Goal: Task Accomplishment & Management: Manage account settings

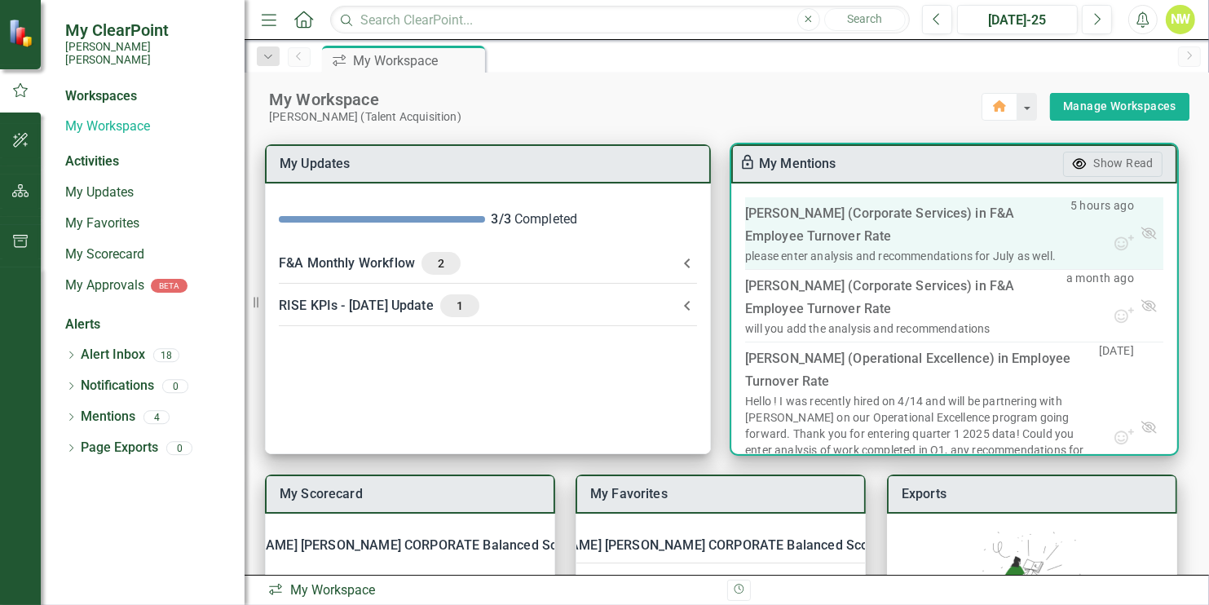
click at [871, 238] on div "[PERSON_NAME] (Corporate Services) in F&A Employee Turnover Rate​" at bounding box center [907, 225] width 325 height 46
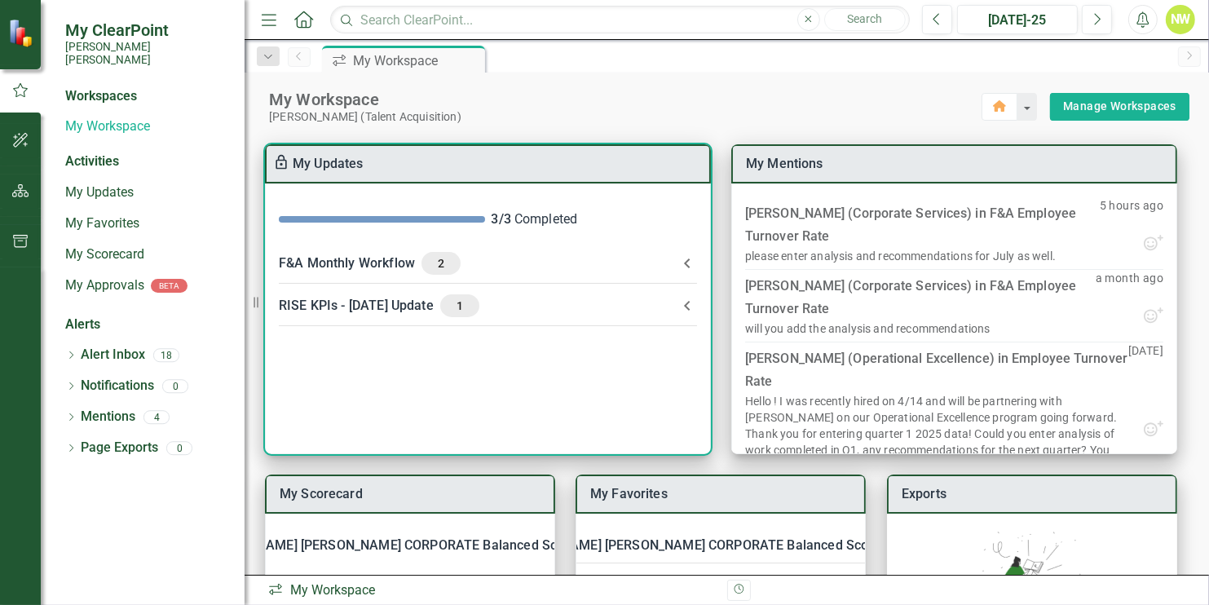
click at [643, 269] on div "F&A Monthly Workflow 2" at bounding box center [478, 263] width 399 height 23
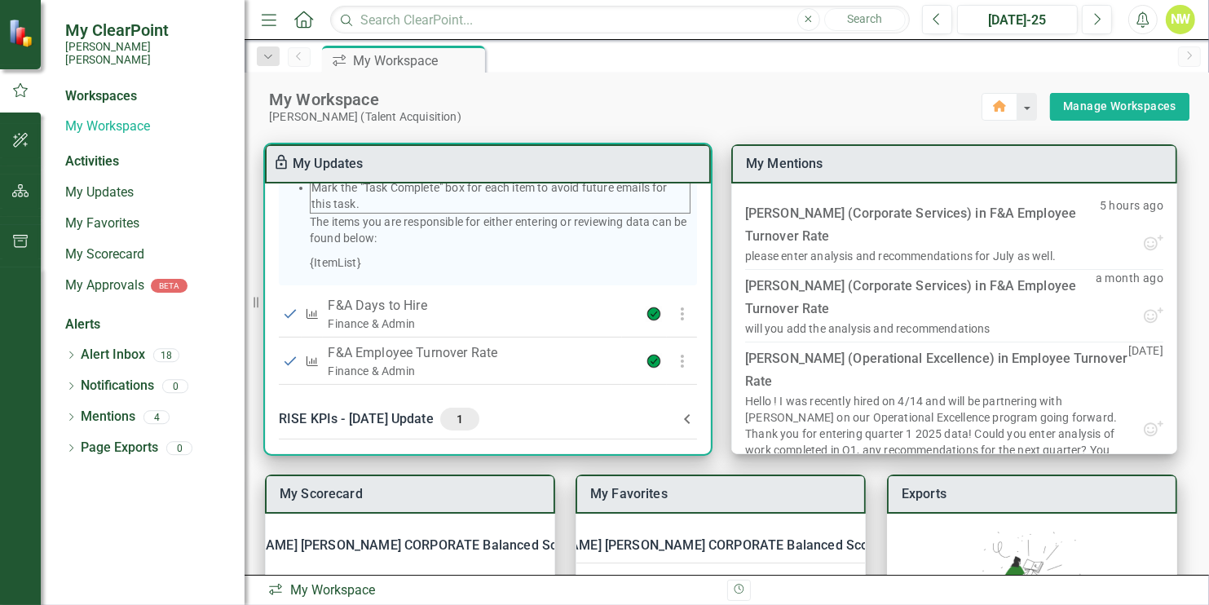
scroll to position [192, 0]
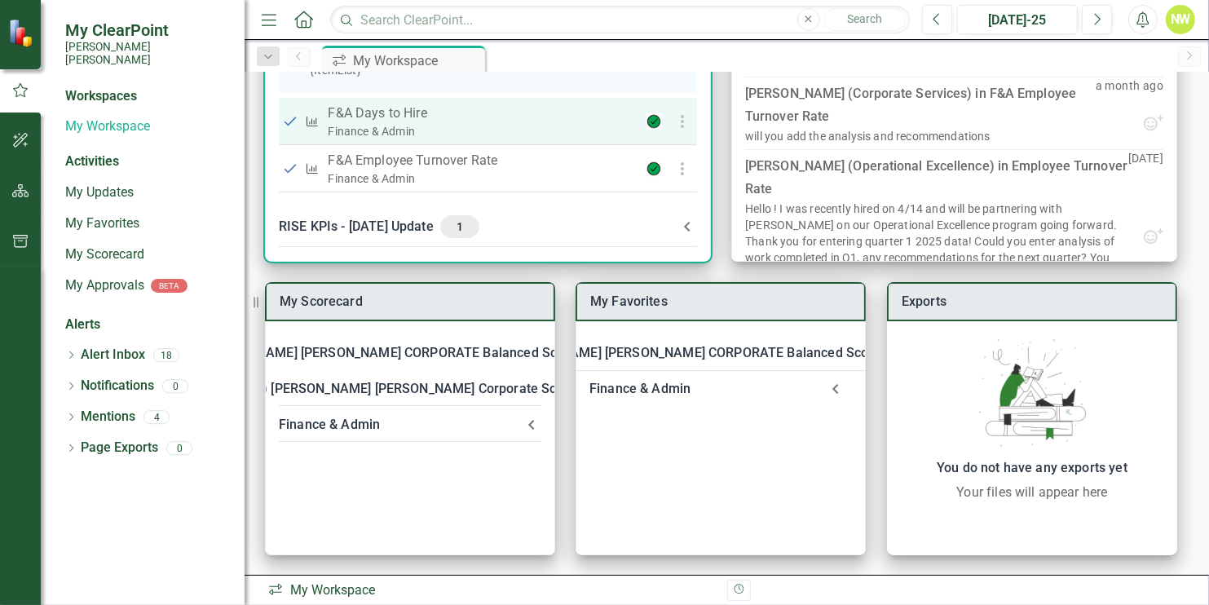
click at [680, 117] on icon "button" at bounding box center [682, 122] width 20 height 20
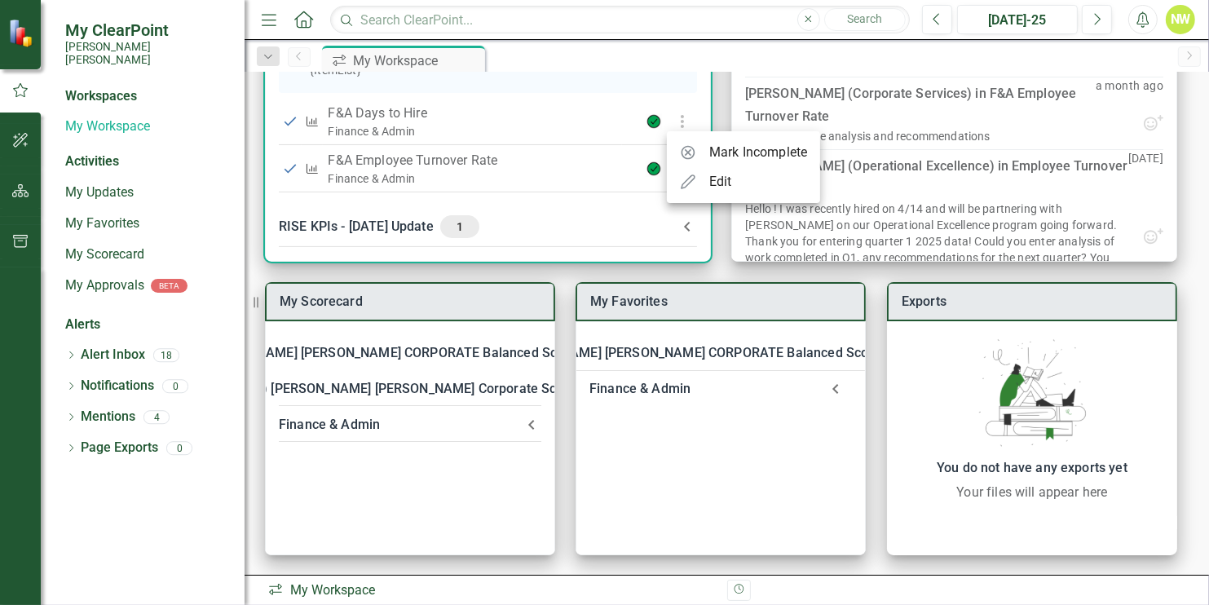
click at [708, 196] on ul "Mark Incomplete Edit" at bounding box center [743, 167] width 153 height 72
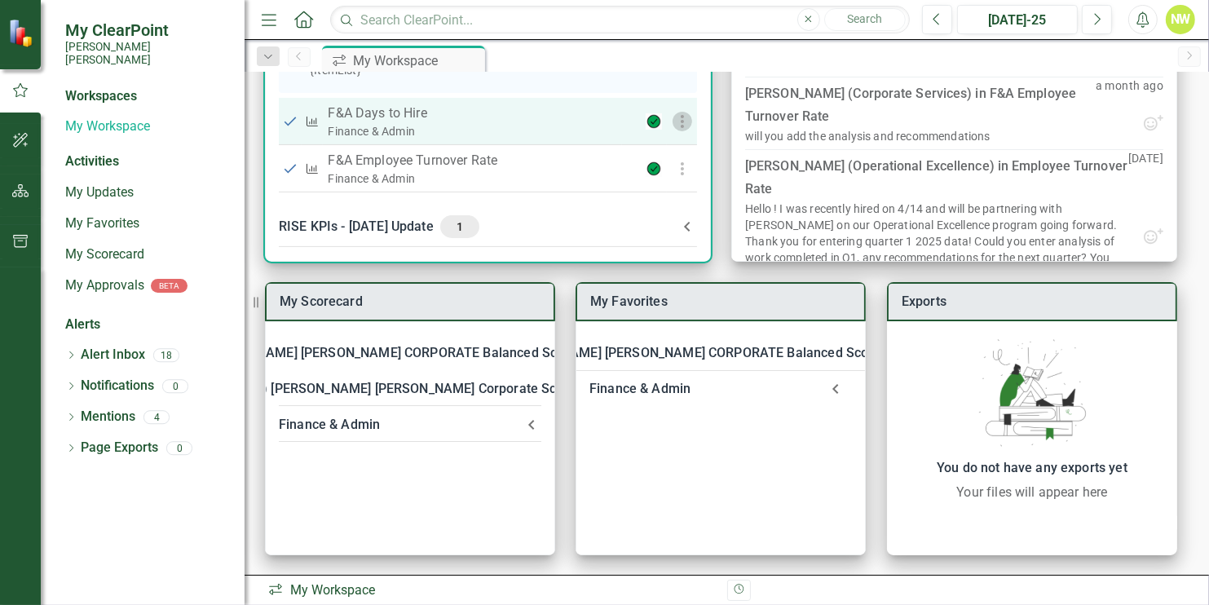
click at [680, 117] on use "button" at bounding box center [681, 121] width 3 height 13
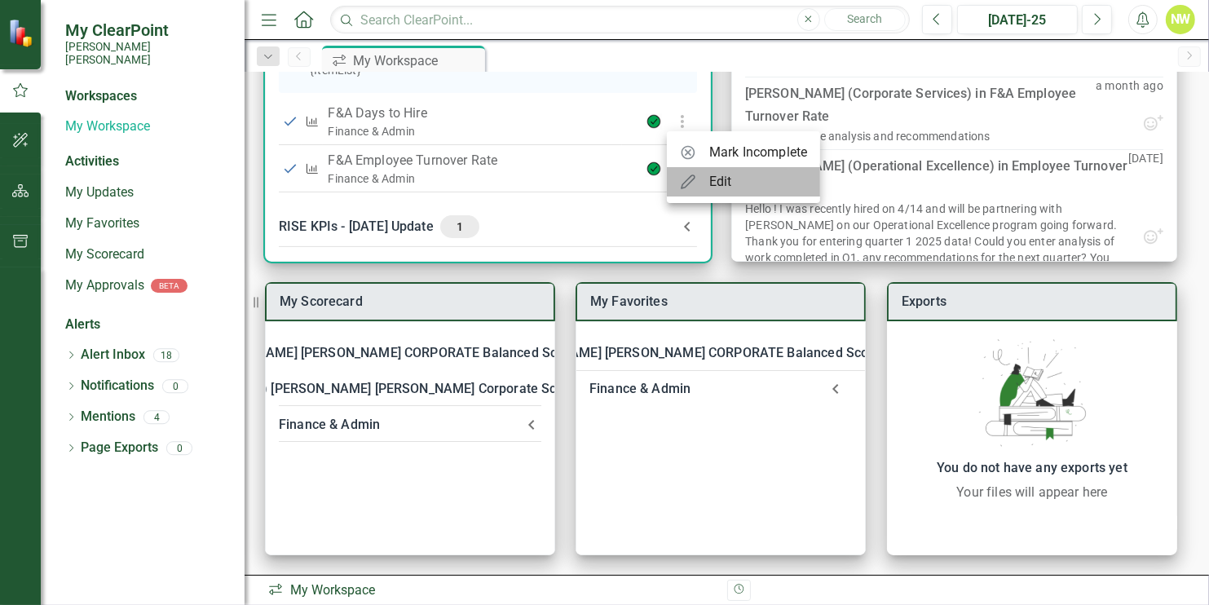
click at [702, 187] on div "Edit" at bounding box center [706, 182] width 52 height 20
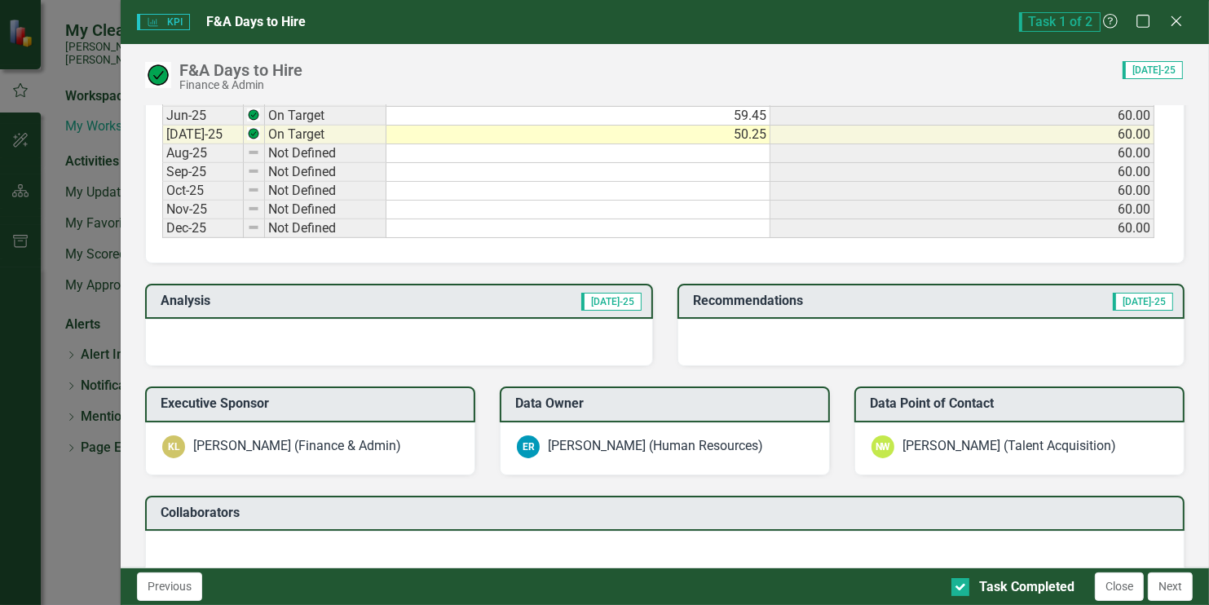
scroll to position [1028, 0]
click at [614, 299] on span "[DATE]-25" at bounding box center [611, 302] width 60 height 18
click at [487, 127] on td "50.25" at bounding box center [578, 135] width 384 height 19
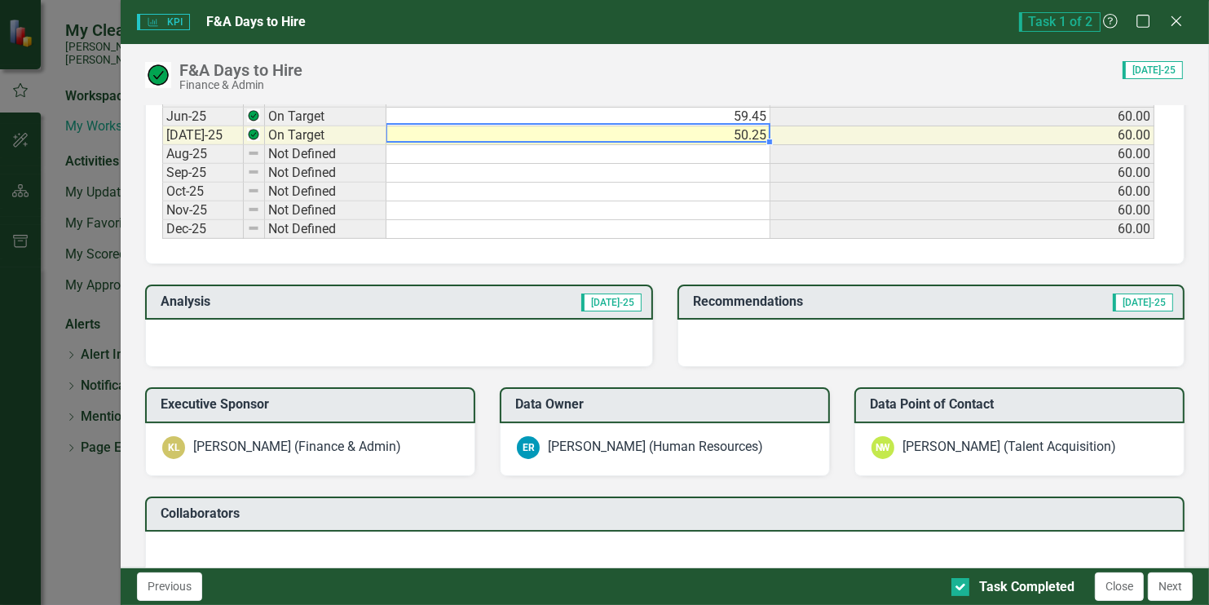
click at [487, 127] on td "50.25" at bounding box center [578, 135] width 384 height 19
type textarea "50.25"
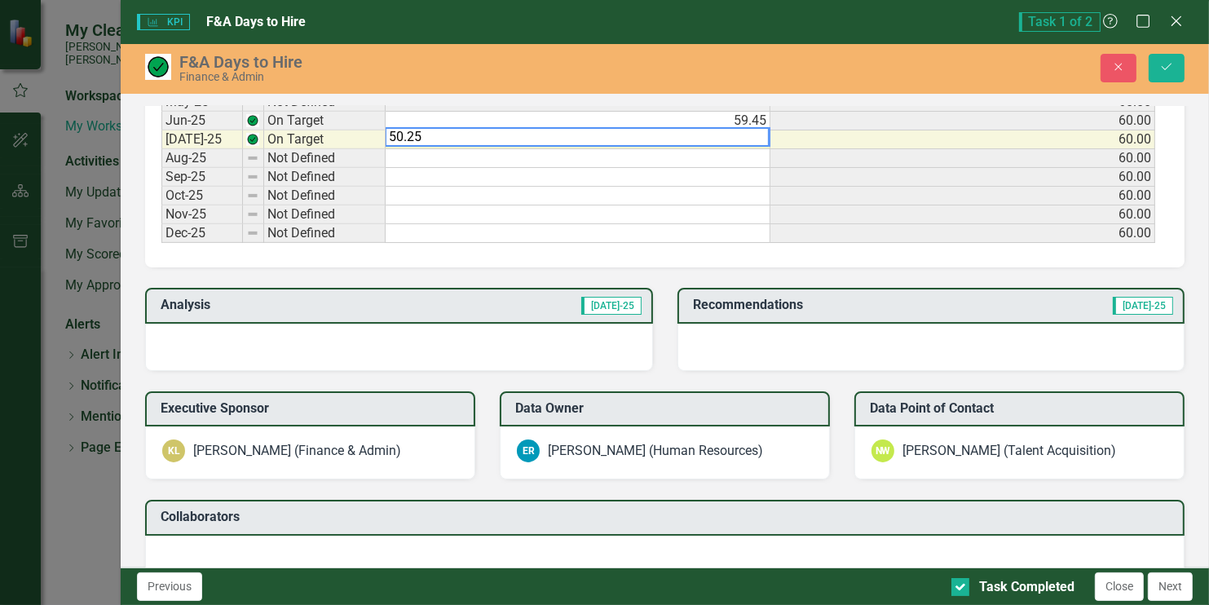
scroll to position [1032, 0]
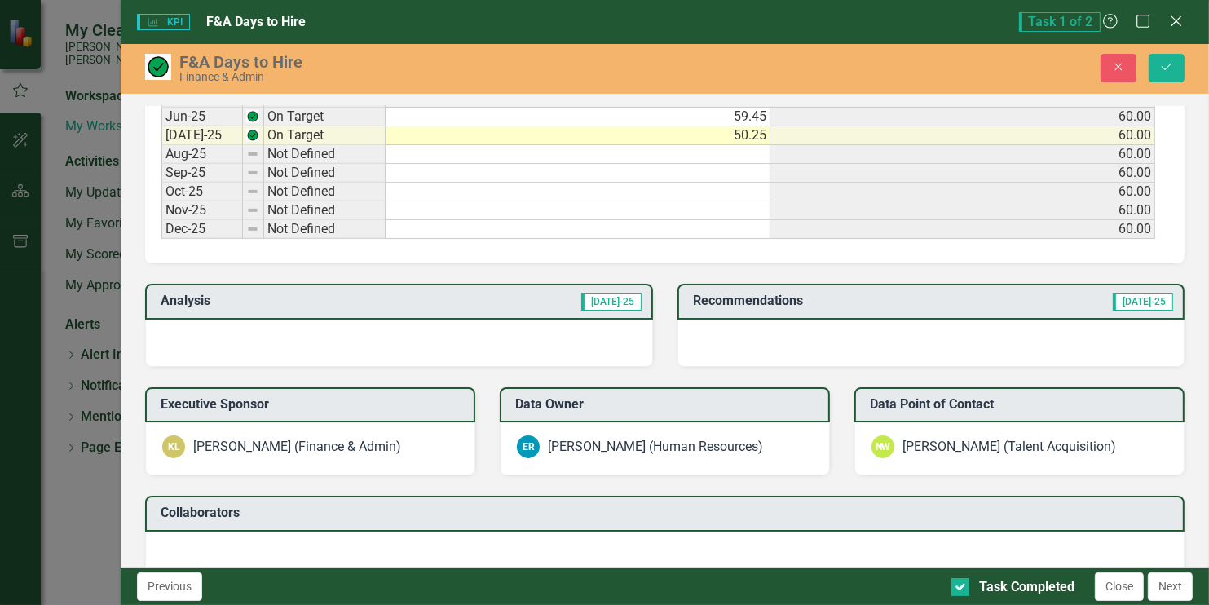
click at [460, 356] on div at bounding box center [398, 342] width 507 height 47
click at [957, 587] on input "Task Completed" at bounding box center [956, 583] width 11 height 11
checkbox input "false"
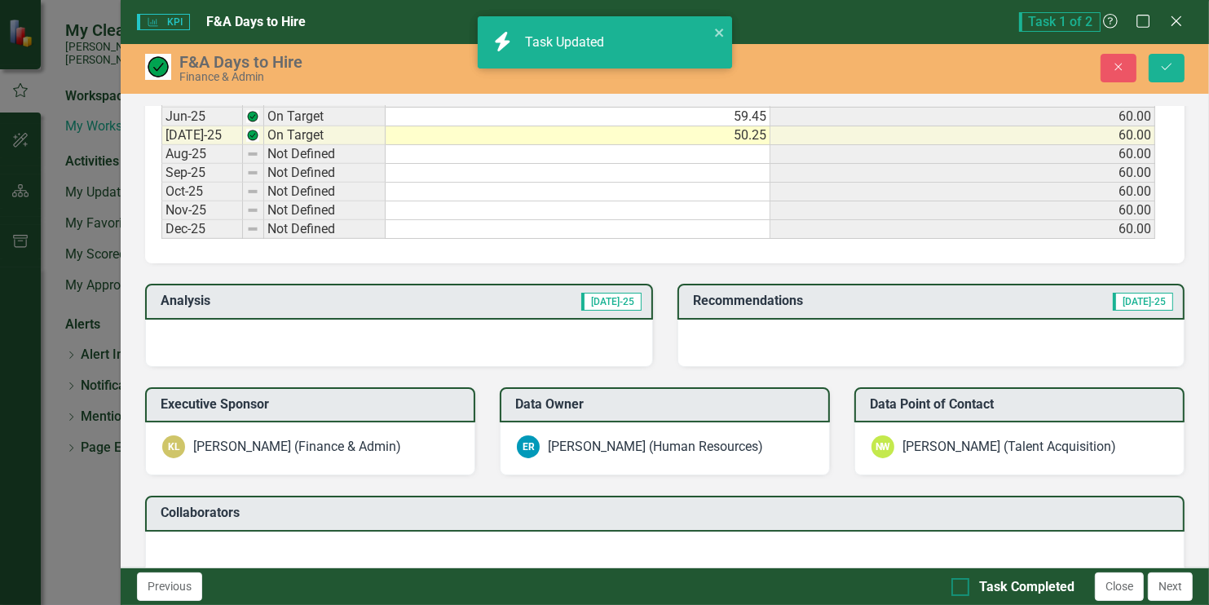
checkbox input "false"
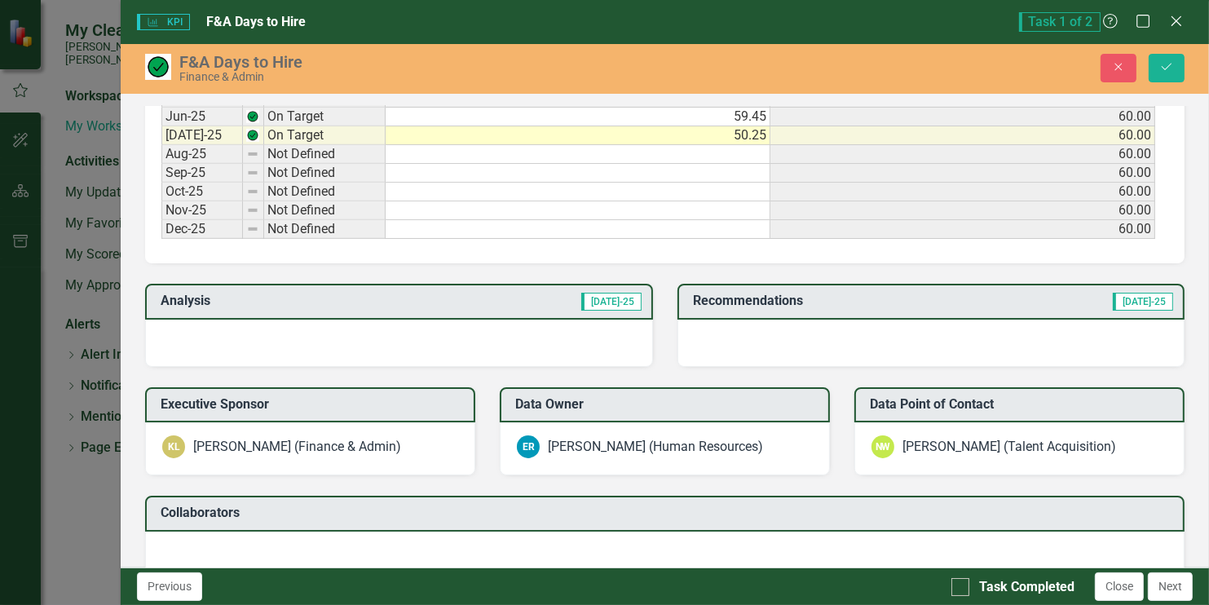
click at [610, 301] on span "[DATE]-25" at bounding box center [611, 302] width 60 height 18
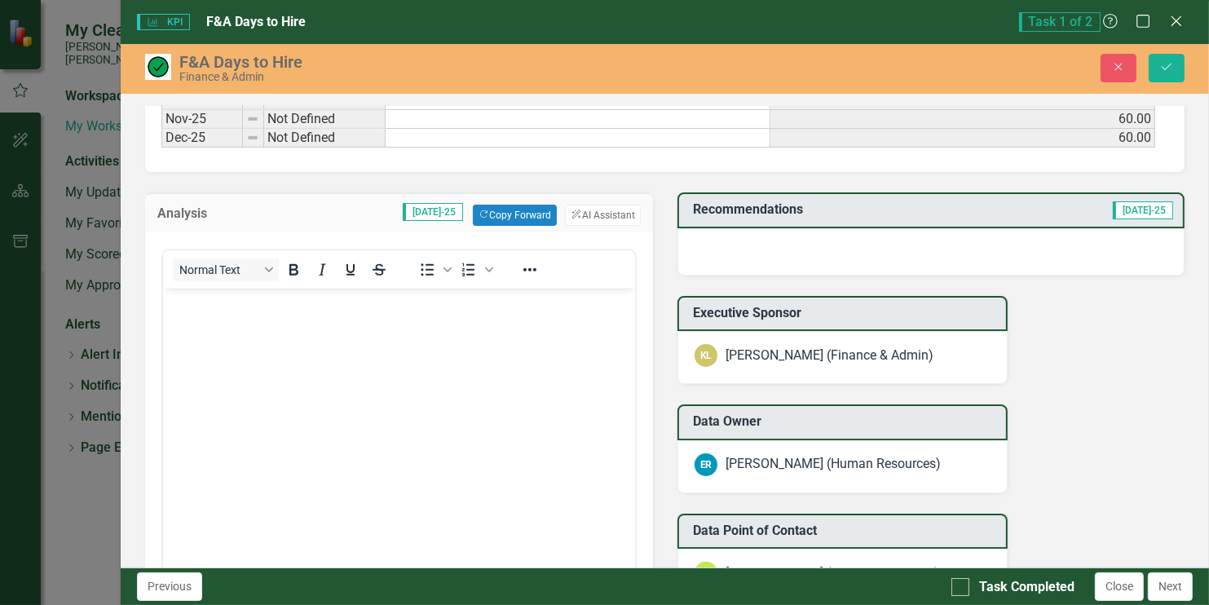
scroll to position [1123, 0]
click at [585, 212] on button "ClearPoint AI AI Assistant" at bounding box center [602, 215] width 75 height 21
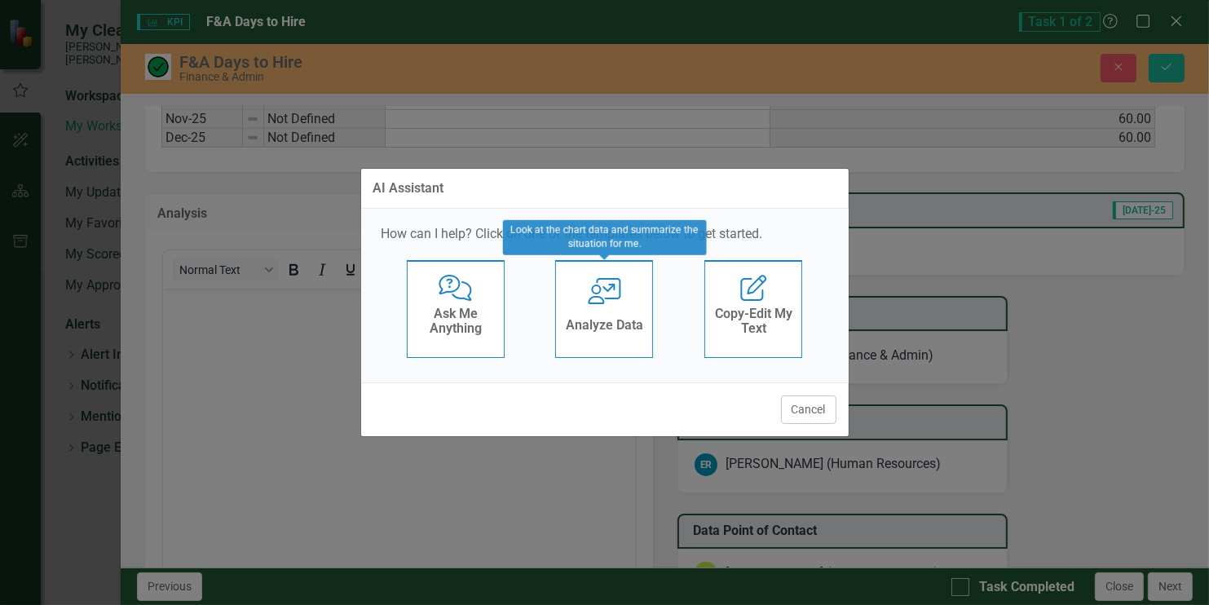
click at [603, 318] on h4 "Analyze Data" at bounding box center [604, 325] width 77 height 15
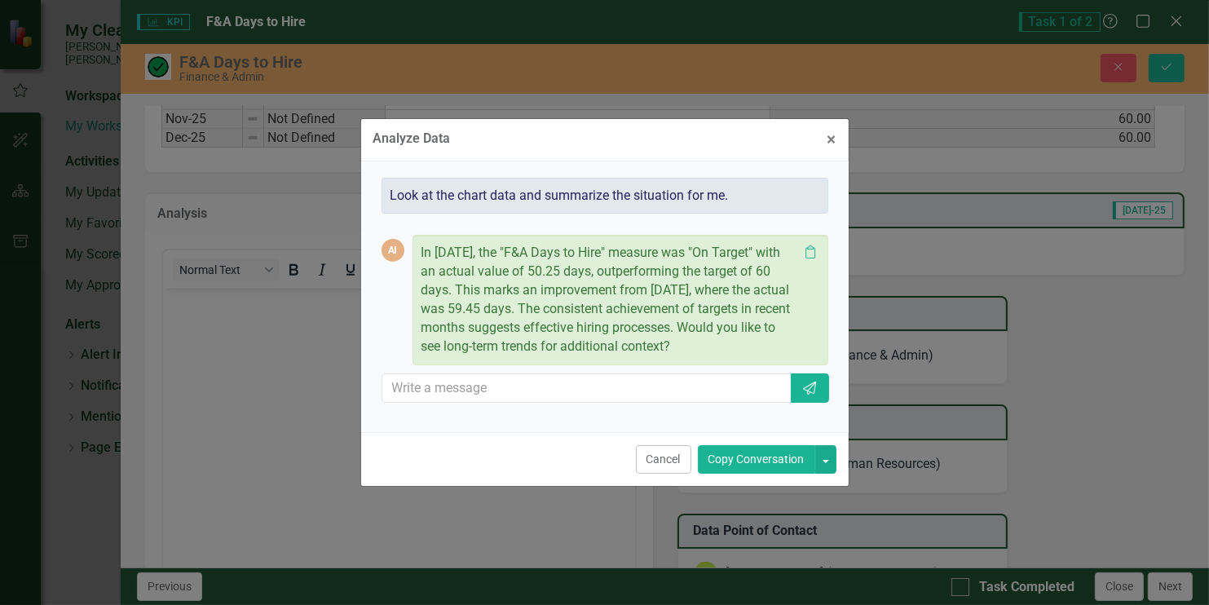
click at [729, 460] on button "Copy Conversation" at bounding box center [756, 459] width 117 height 29
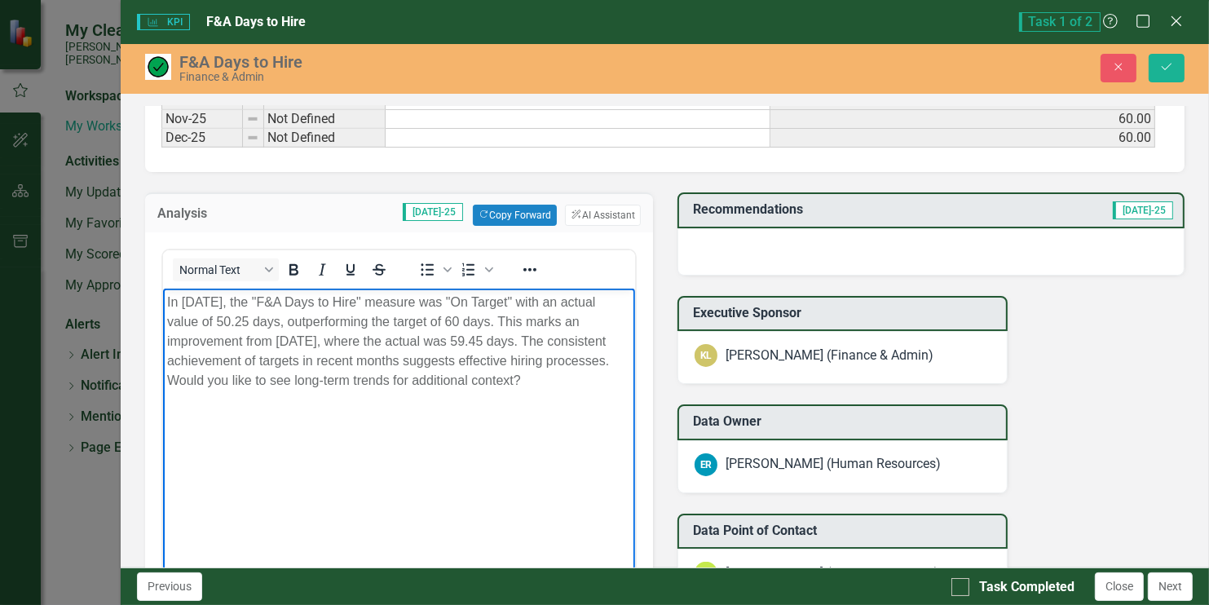
drag, startPoint x: 234, startPoint y: 379, endPoint x: 598, endPoint y: 394, distance: 364.6
click at [598, 394] on body "In [DATE], the "F&A Days to Hire" measure was "On Target" with an actual value …" at bounding box center [398, 410] width 471 height 244
click at [1128, 204] on span "[DATE]-25" at bounding box center [1142, 210] width 60 height 18
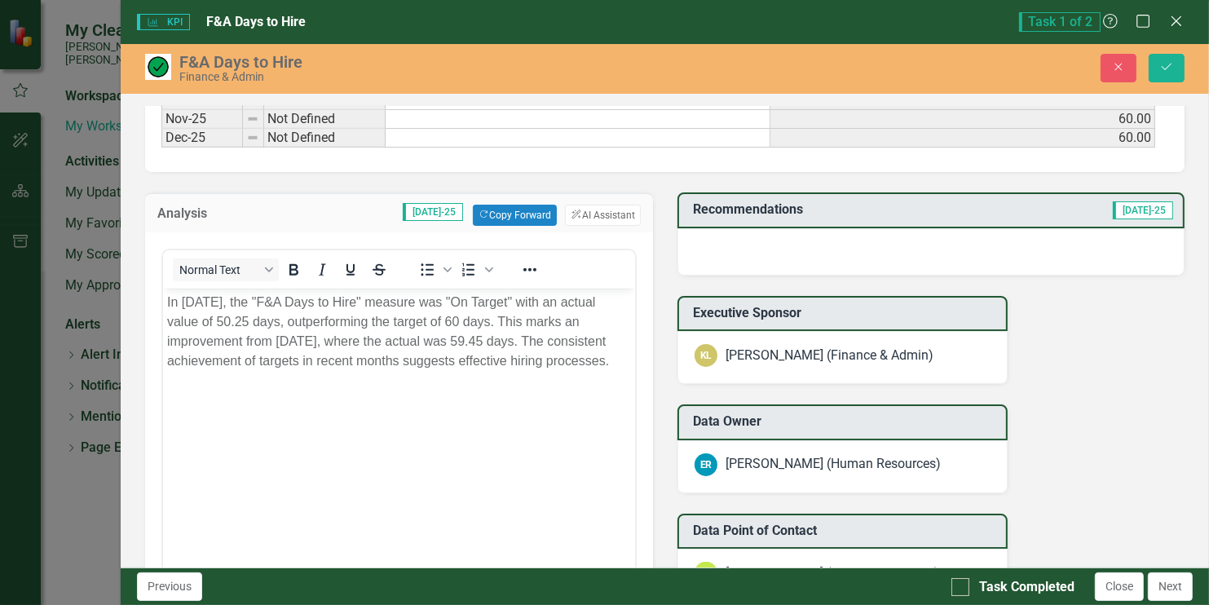
click at [1128, 204] on span "[DATE]-25" at bounding box center [1142, 210] width 60 height 18
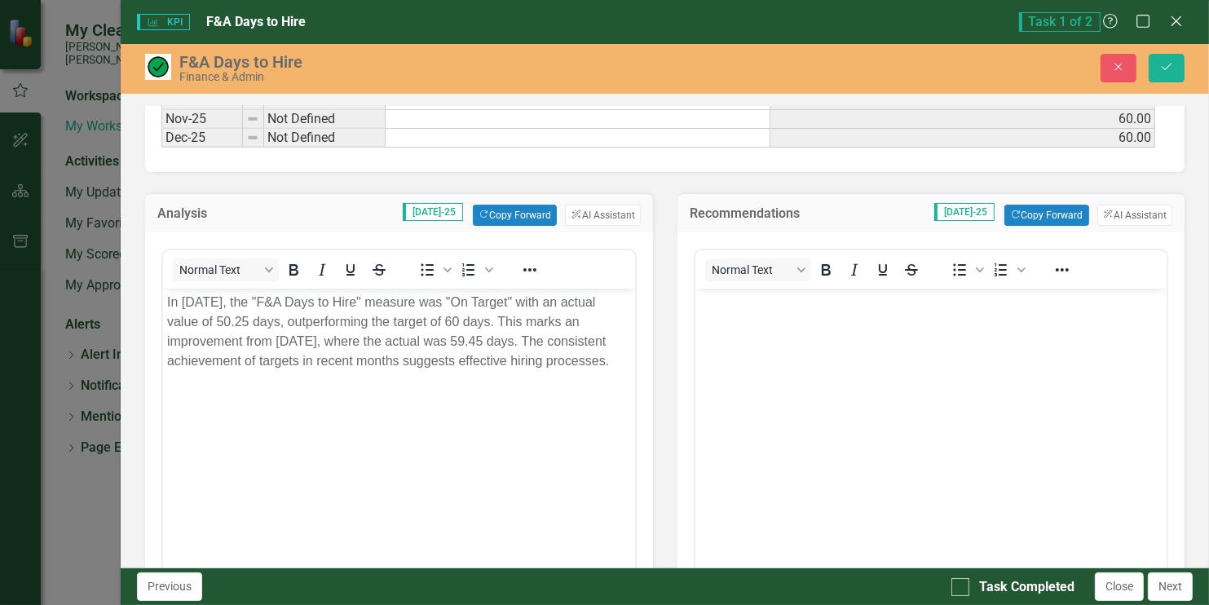
scroll to position [0, 0]
click at [1129, 205] on button "ClearPoint AI AI Assistant" at bounding box center [1134, 215] width 75 height 21
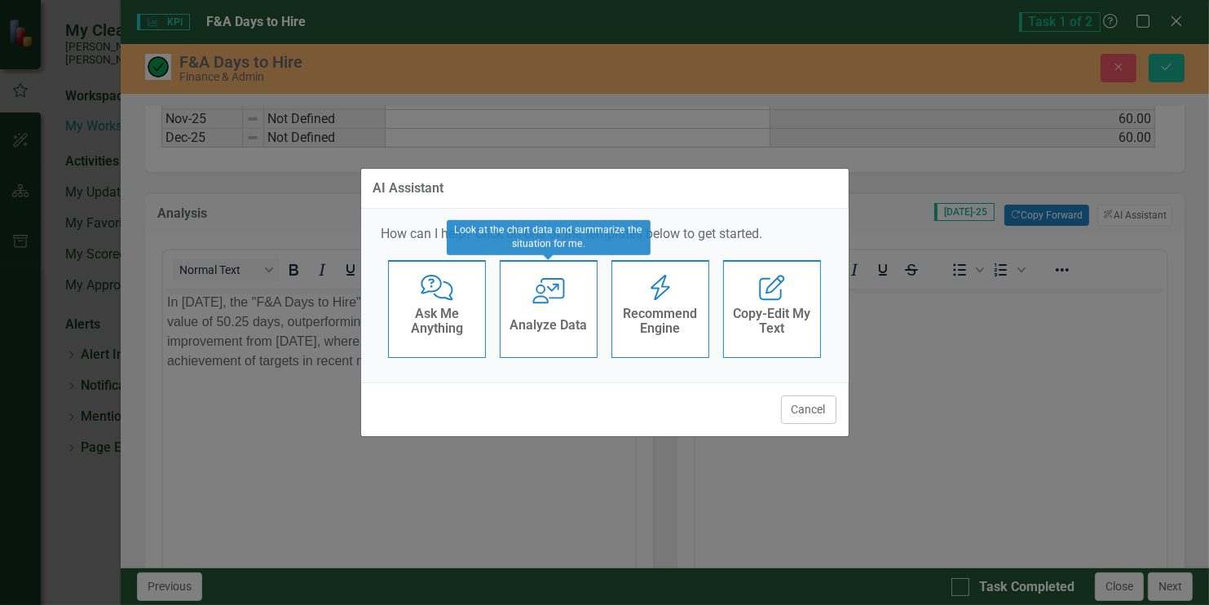
click at [544, 309] on div "User with Chart Analyze Data" at bounding box center [549, 309] width 98 height 98
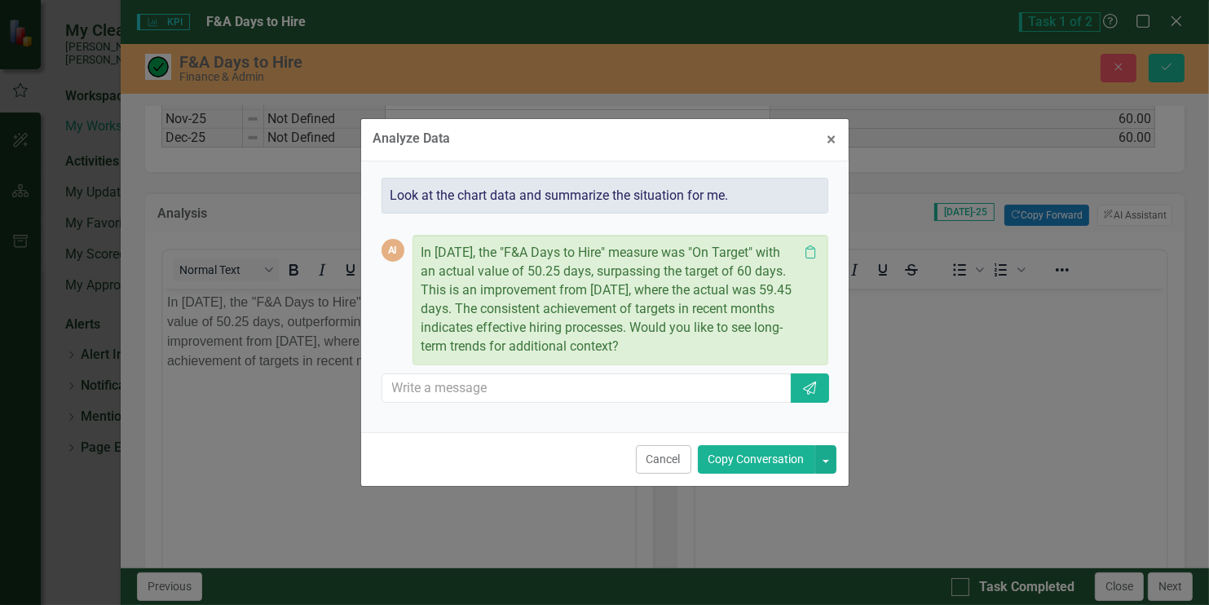
click at [678, 327] on p "In [DATE], the "F&A Days to Hire" measure was "On Target" with an actual value …" at bounding box center [609, 300] width 377 height 112
drag, startPoint x: 679, startPoint y: 327, endPoint x: 728, endPoint y: 355, distance: 56.2
click at [728, 355] on p "In [DATE], the "F&A Days to Hire" measure was "On Target" with an actual value …" at bounding box center [609, 300] width 377 height 112
drag, startPoint x: 728, startPoint y: 355, endPoint x: 34, endPoint y: 176, distance: 716.1
click at [723, 460] on button "Copy Conversation" at bounding box center [756, 459] width 117 height 29
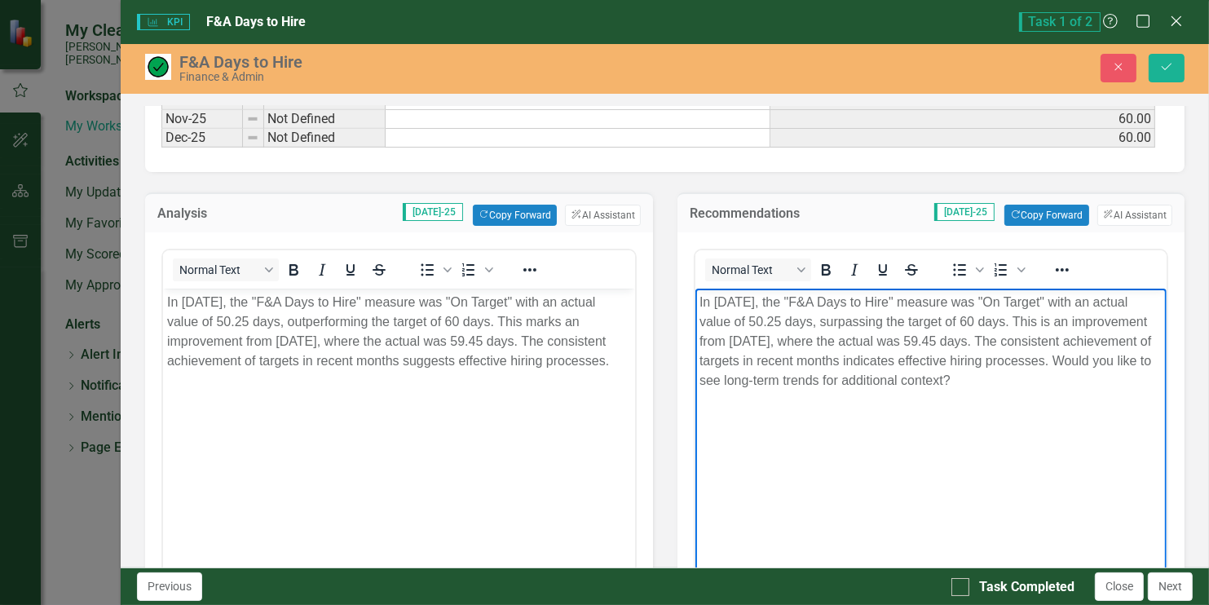
drag, startPoint x: 1065, startPoint y: 359, endPoint x: 1124, endPoint y: 405, distance: 74.3
click at [1124, 405] on body "In [DATE], the "F&A Days to Hire" measure was "On Target" with an actual value …" at bounding box center [929, 410] width 471 height 244
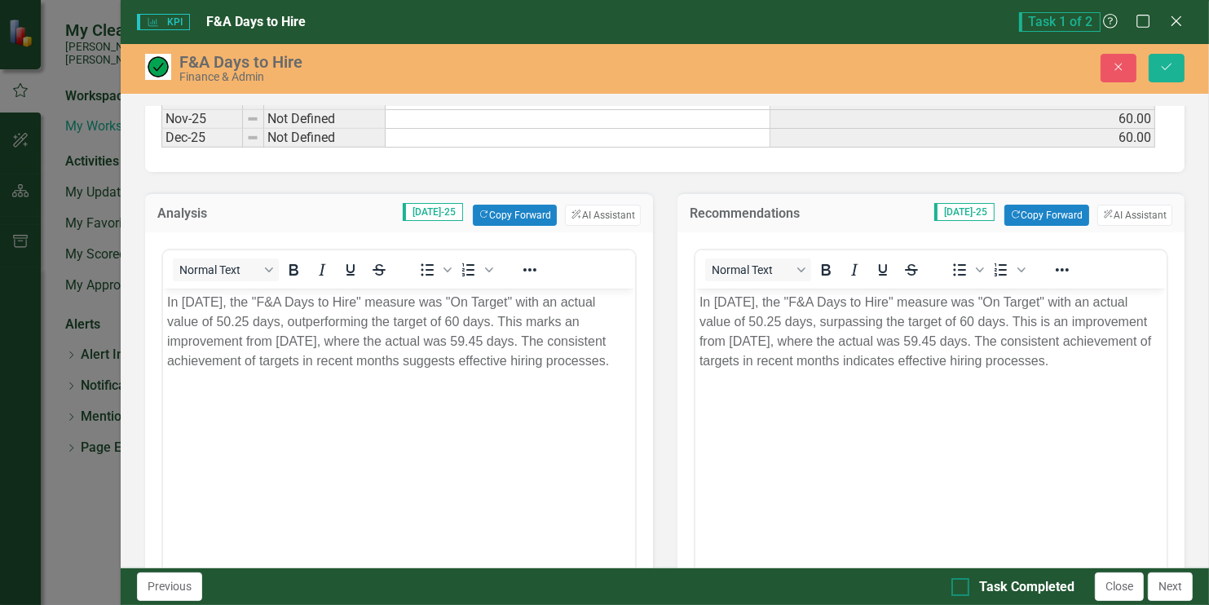
click at [961, 585] on input "Task Completed" at bounding box center [956, 583] width 11 height 11
checkbox input "true"
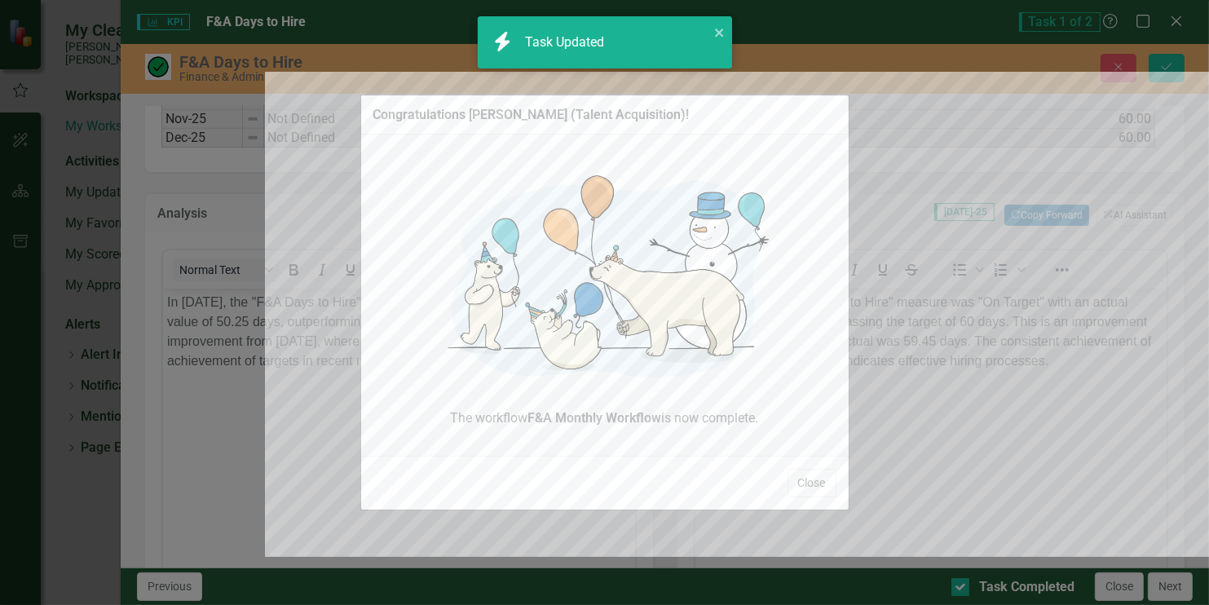
checkbox input "true"
click at [813, 486] on button "Close" at bounding box center [811, 483] width 49 height 29
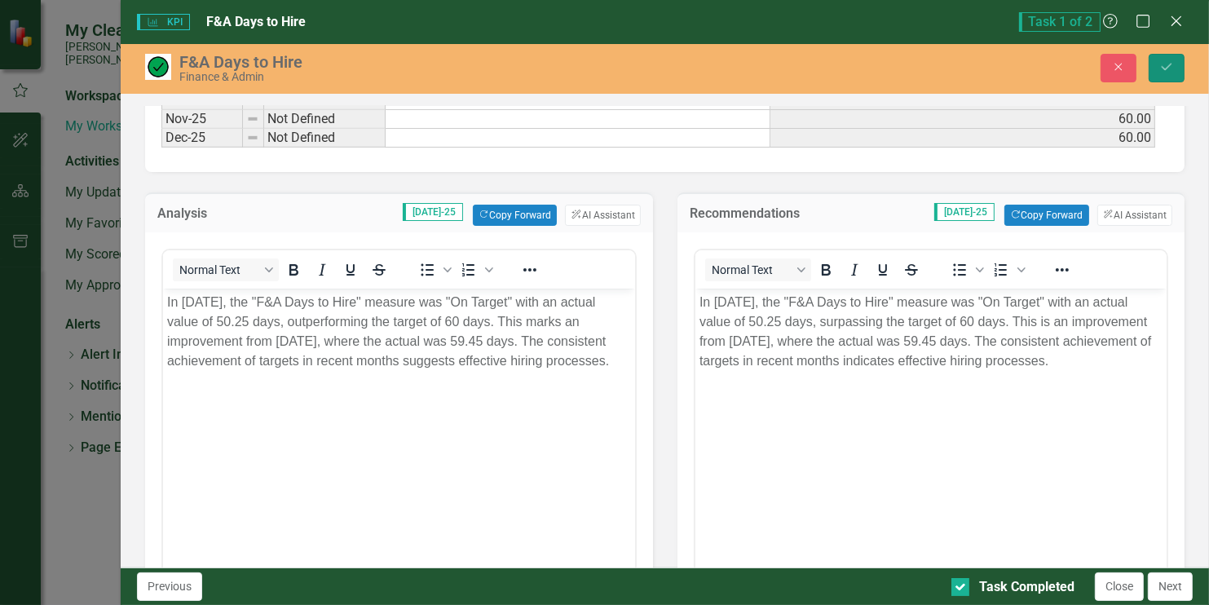
click at [1171, 72] on icon "Save" at bounding box center [1166, 66] width 15 height 11
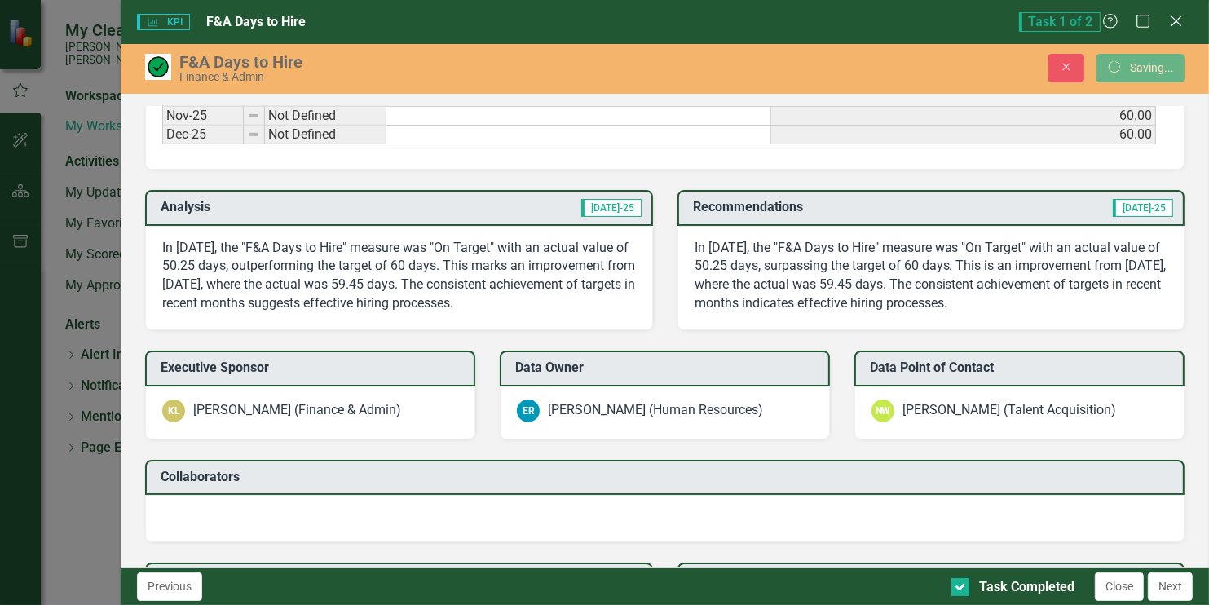
scroll to position [1119, 0]
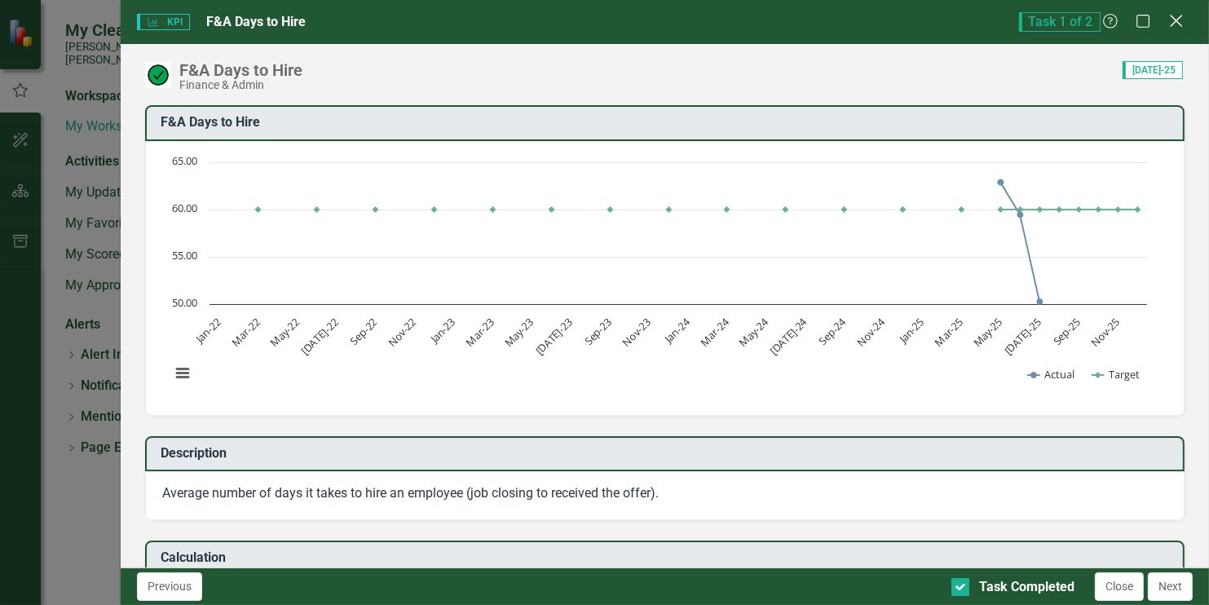
click at [1174, 29] on icon "Close" at bounding box center [1175, 20] width 20 height 15
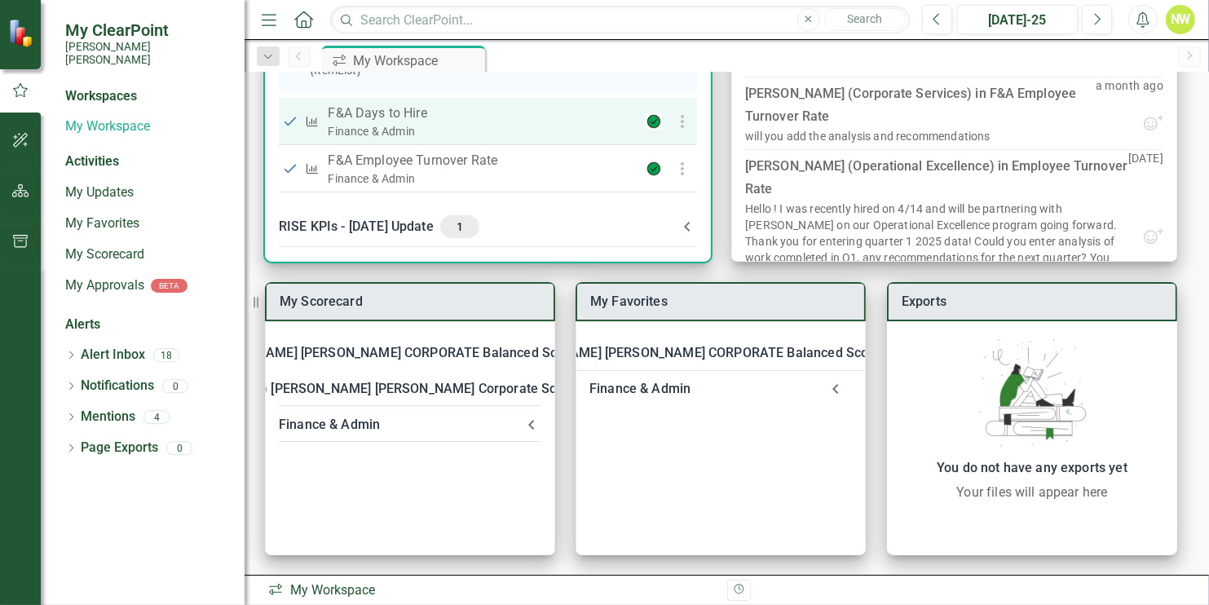
click at [543, 129] on div "Finance & Admin" at bounding box center [472, 131] width 288 height 16
click at [682, 122] on icon "button" at bounding box center [682, 122] width 20 height 20
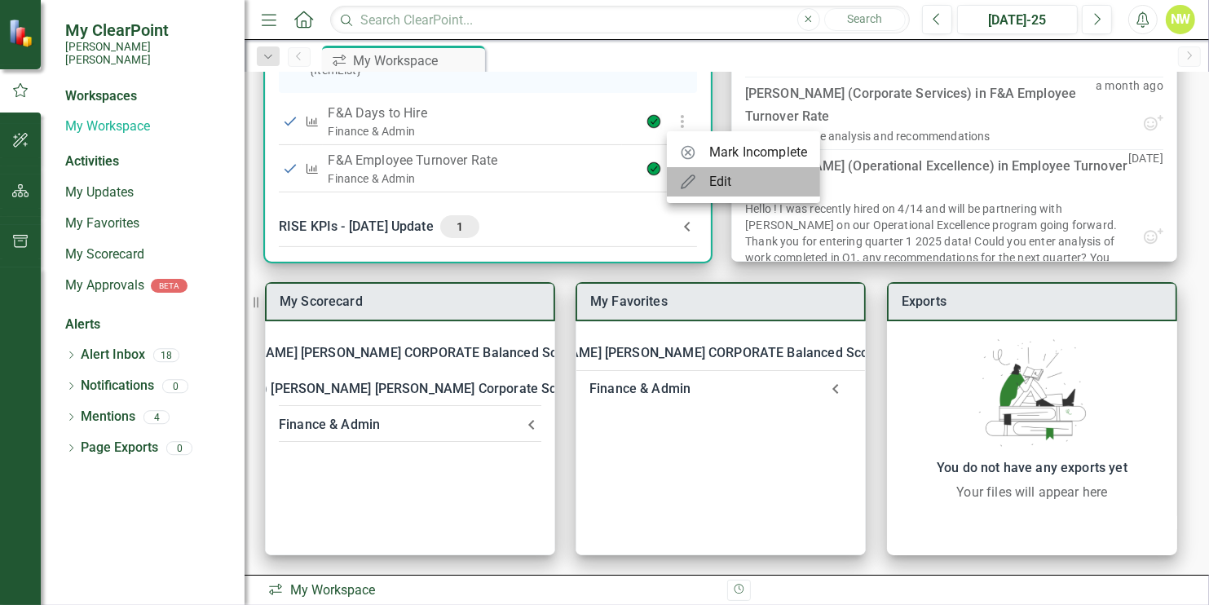
click at [716, 185] on div "Edit" at bounding box center [720, 182] width 23 height 20
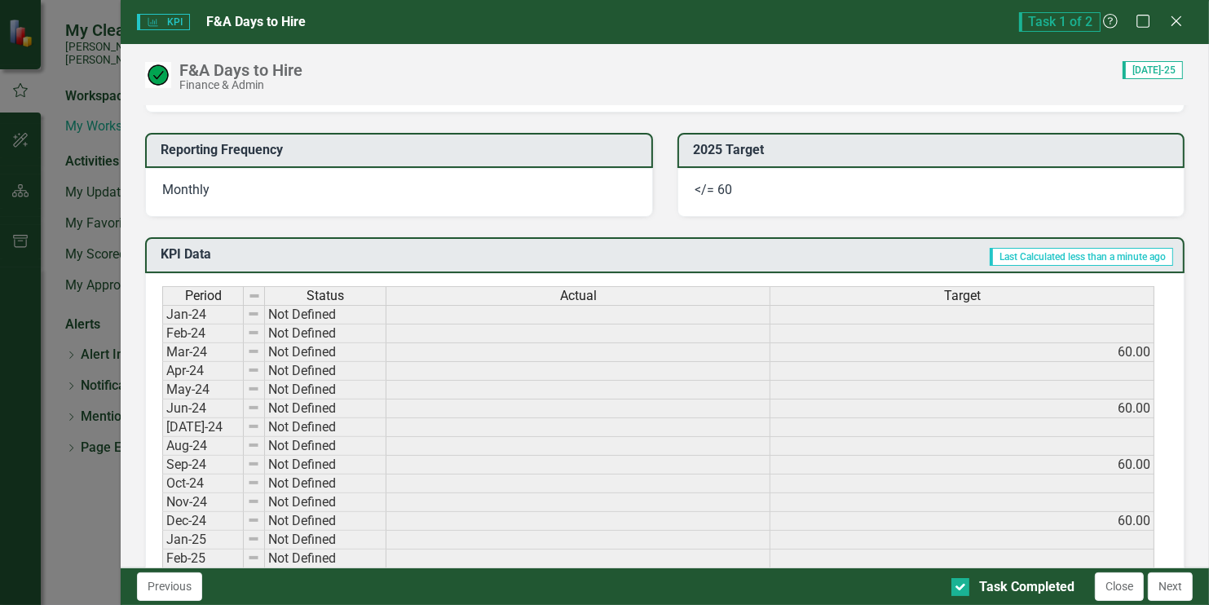
scroll to position [476, 0]
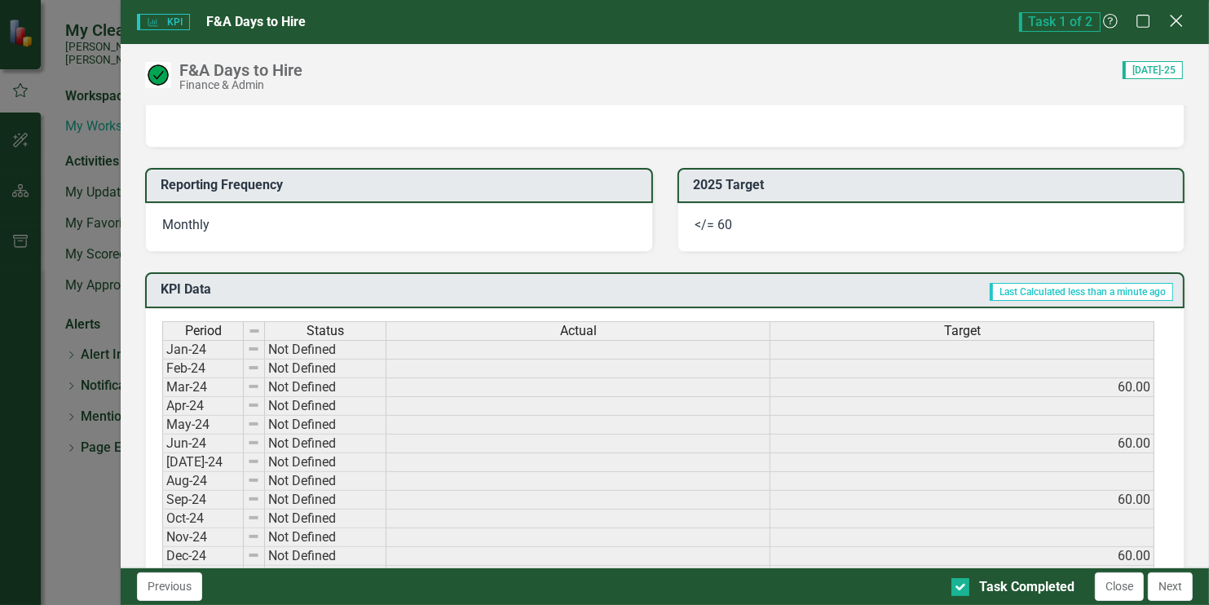
click at [1178, 18] on icon "Close" at bounding box center [1175, 20] width 20 height 15
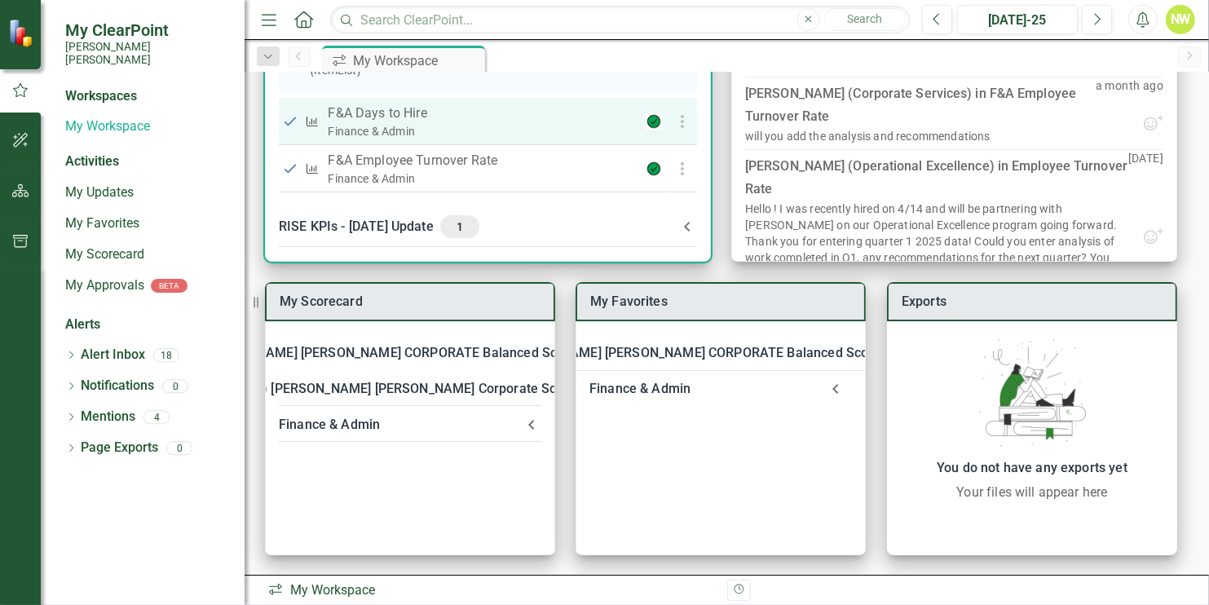
click at [445, 121] on p "F&A Days to Hire" at bounding box center [472, 114] width 288 height 20
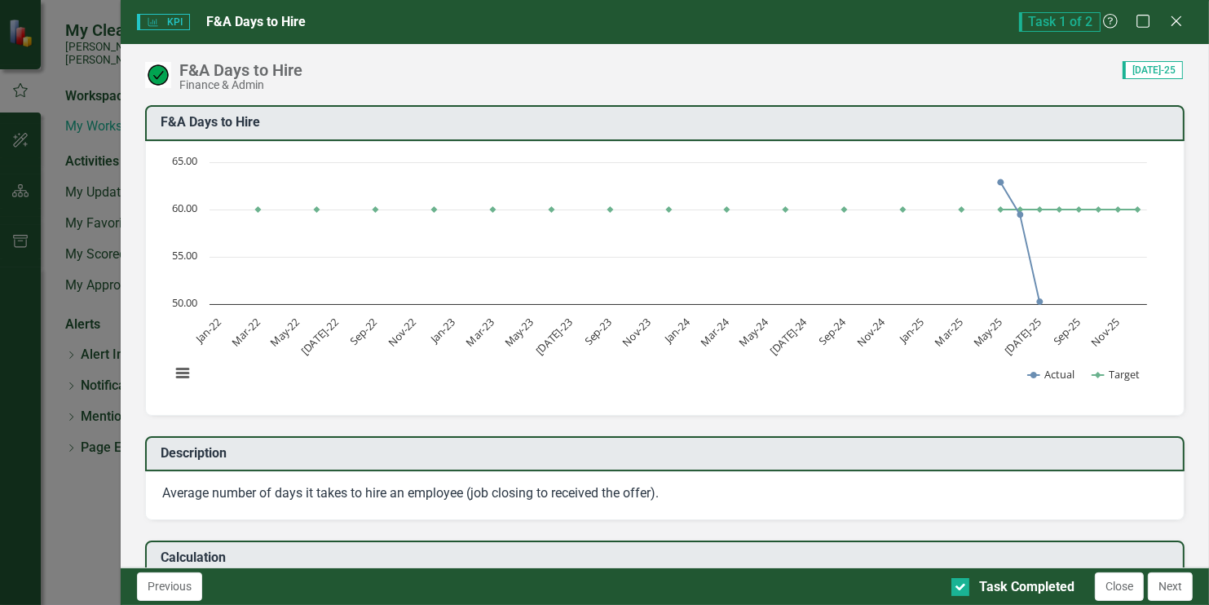
click at [445, 121] on body "My ClearPoint [PERSON_NAME] [PERSON_NAME] Workspaces My Workspace Activities My…" at bounding box center [604, 302] width 1209 height 605
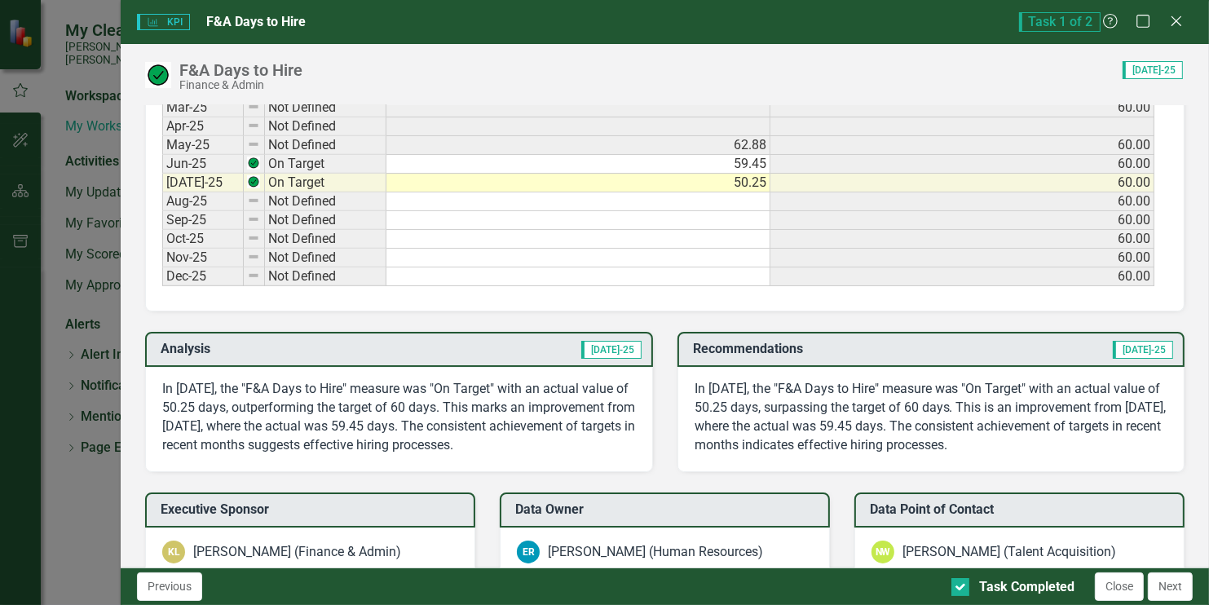
scroll to position [981, 0]
click at [1161, 586] on button "Next" at bounding box center [1169, 586] width 45 height 29
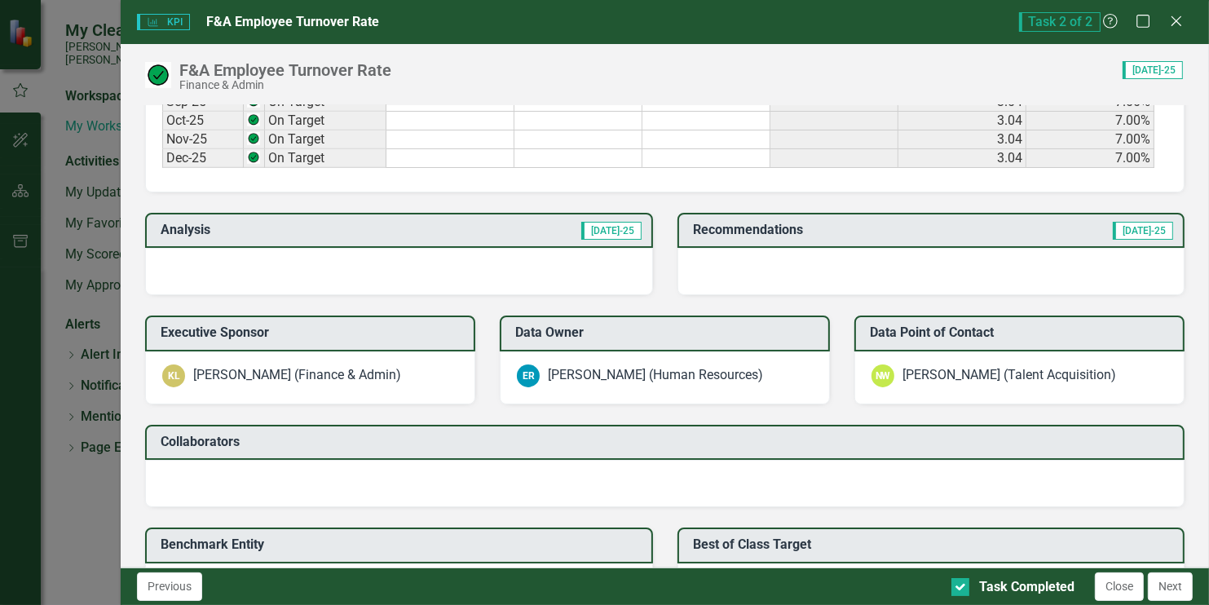
scroll to position [1115, 0]
click at [612, 220] on div "[DATE]-25" at bounding box center [612, 229] width 62 height 19
click at [959, 589] on div at bounding box center [960, 587] width 18 height 18
click at [959, 588] on input "Task Completed" at bounding box center [956, 583] width 11 height 11
checkbox input "false"
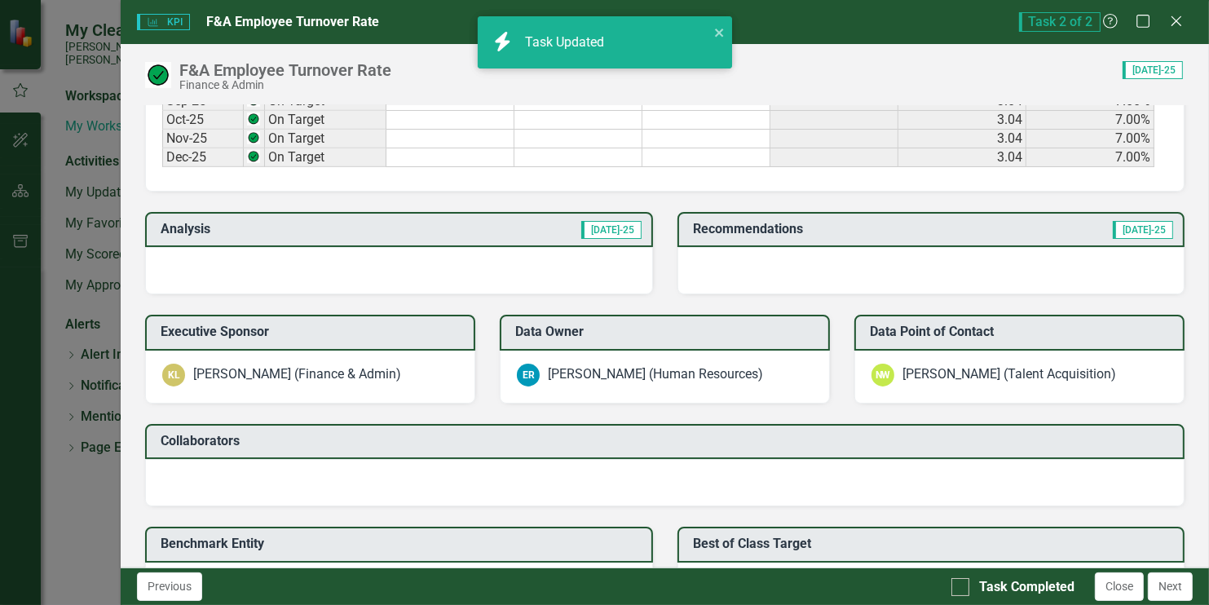
checkbox input "false"
click at [606, 232] on span "[DATE]-25" at bounding box center [611, 230] width 60 height 18
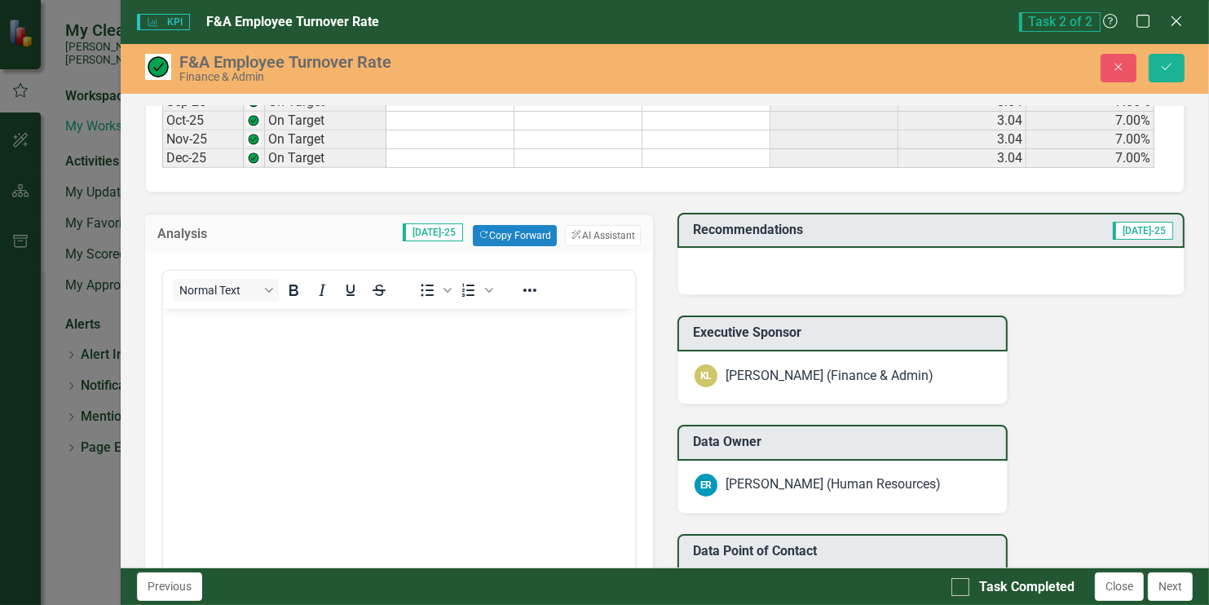
scroll to position [0, 0]
click at [600, 228] on button "ClearPoint AI AI Assistant" at bounding box center [602, 235] width 75 height 21
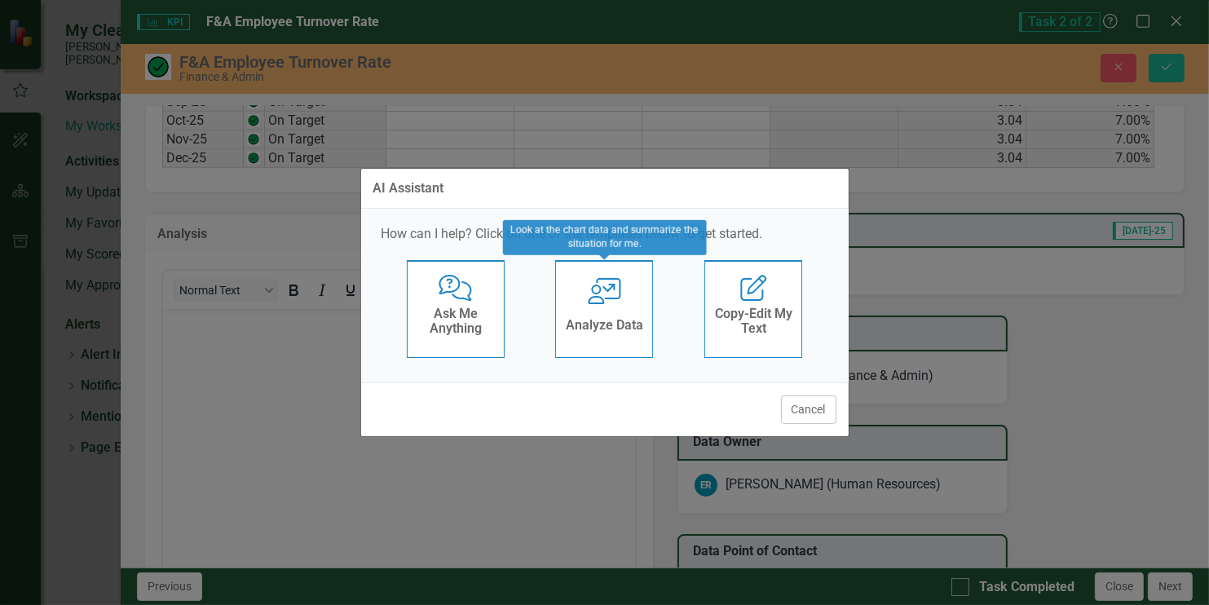
click at [614, 304] on div "User with Chart Analyze Data" at bounding box center [604, 309] width 98 height 98
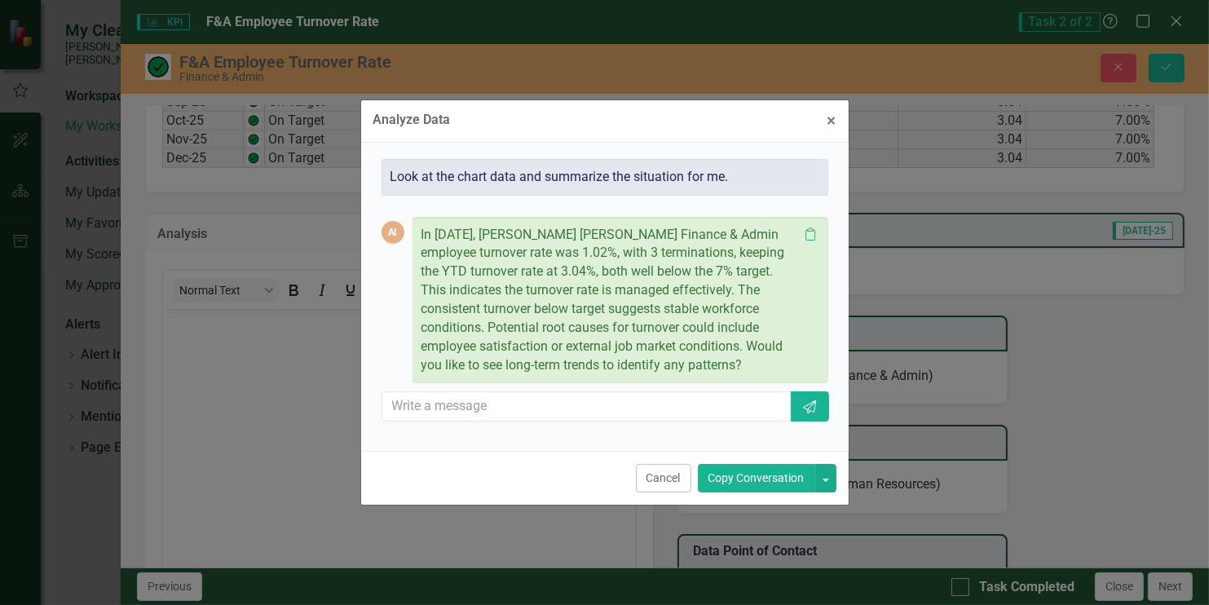
click at [751, 476] on button "Copy Conversation" at bounding box center [756, 478] width 117 height 29
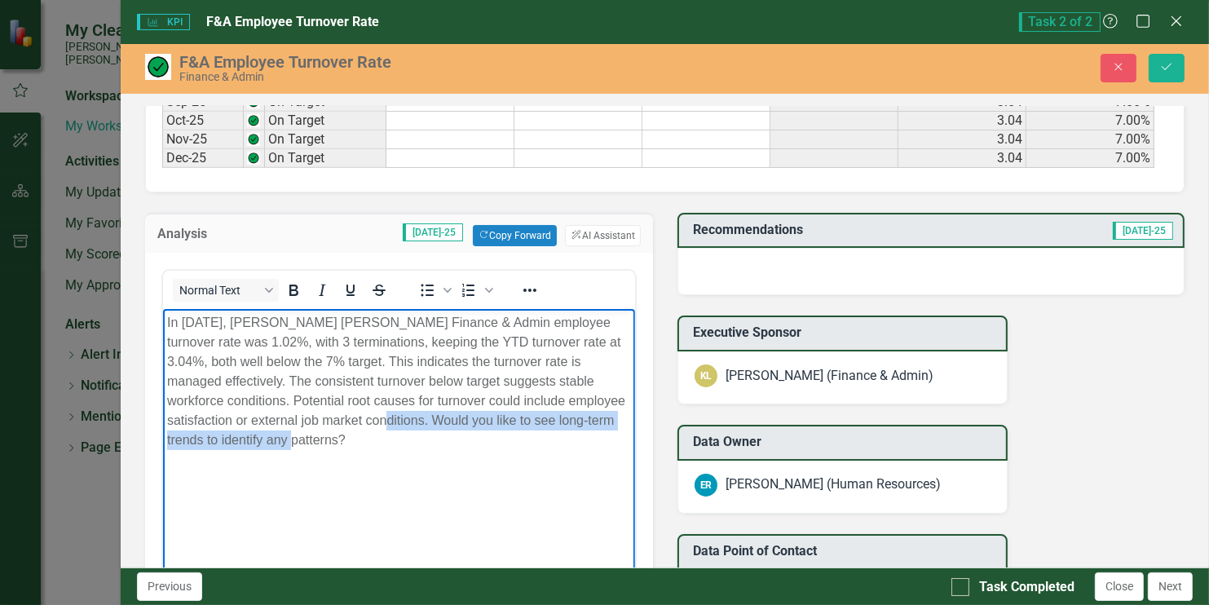
drag, startPoint x: 350, startPoint y: 417, endPoint x: 415, endPoint y: 468, distance: 82.5
click at [415, 468] on body "In [DATE], [PERSON_NAME] [PERSON_NAME] Finance & Admin employee turnover rate w…" at bounding box center [398, 430] width 471 height 244
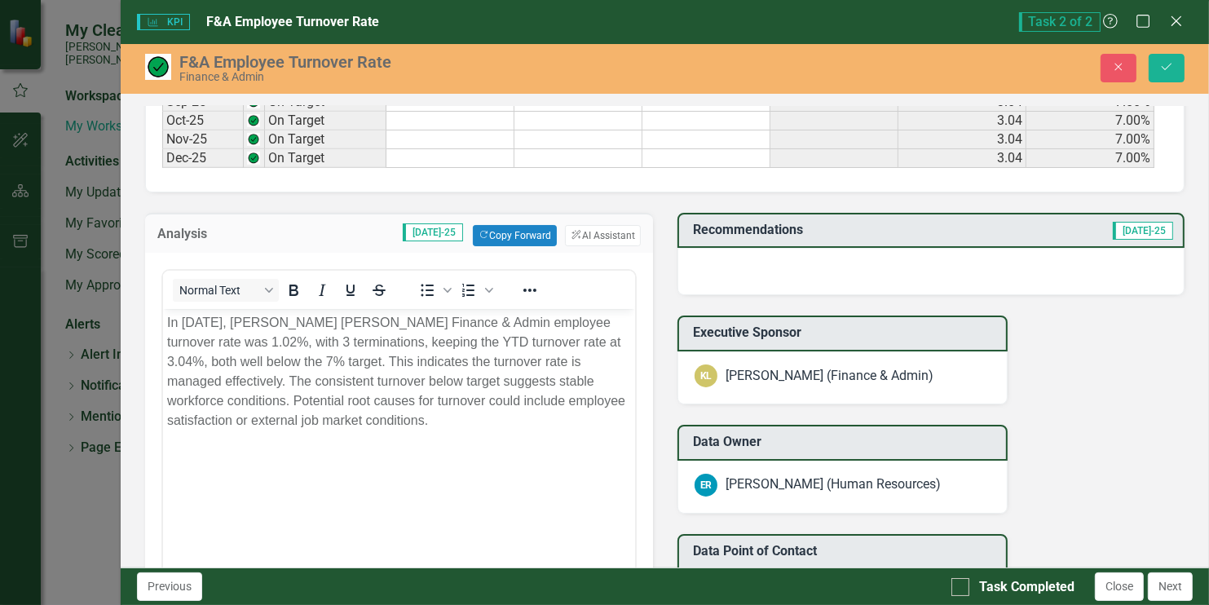
click at [1134, 228] on span "[DATE]-25" at bounding box center [1142, 231] width 60 height 18
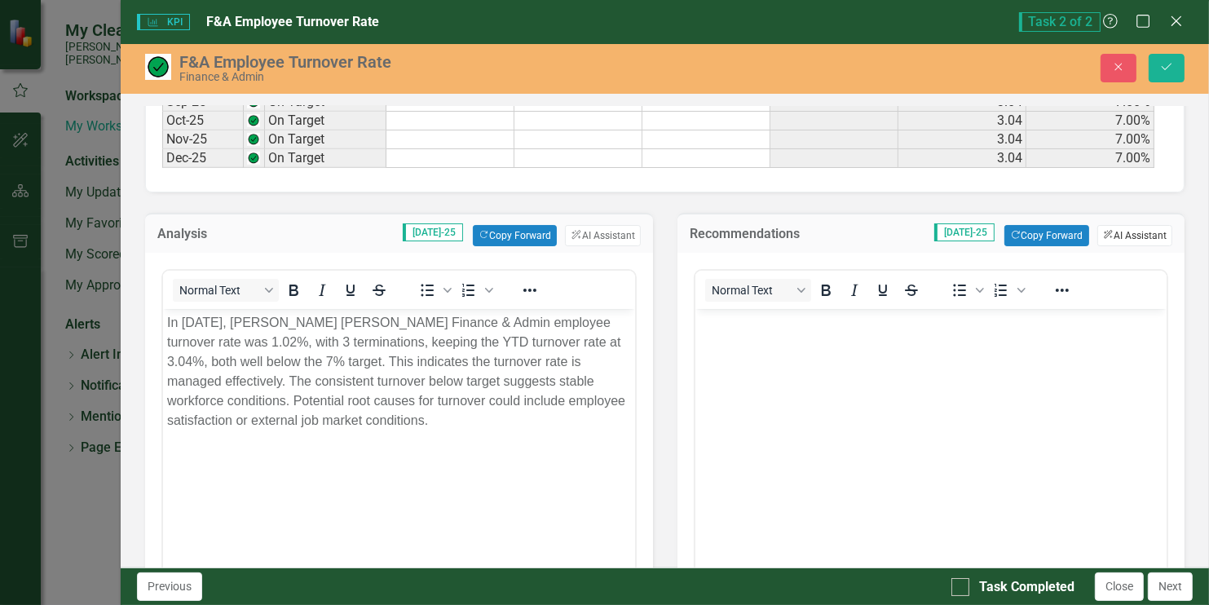
click at [1106, 228] on button "ClearPoint AI AI Assistant" at bounding box center [1134, 235] width 75 height 21
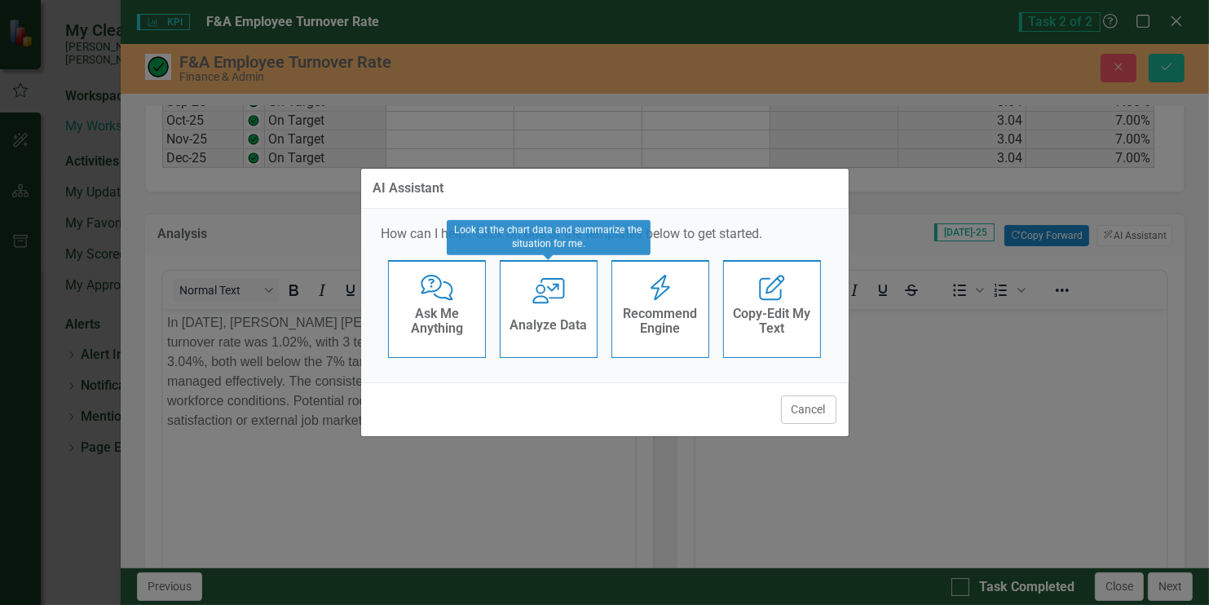
click at [570, 308] on div "User with Chart Analyze Data" at bounding box center [549, 309] width 98 height 98
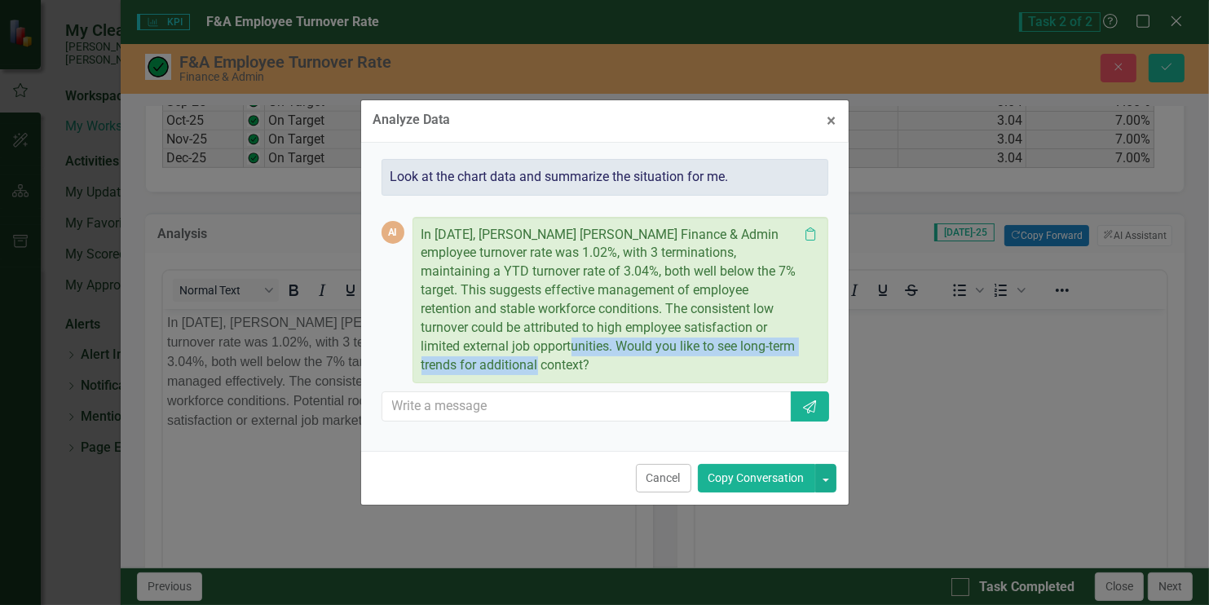
drag, startPoint x: 505, startPoint y: 346, endPoint x: 561, endPoint y: 368, distance: 59.9
click at [561, 368] on p "In [DATE], [PERSON_NAME] [PERSON_NAME] Finance & Admin employee turnover rate w…" at bounding box center [609, 300] width 377 height 149
click at [740, 466] on button "Copy Conversation" at bounding box center [756, 478] width 117 height 29
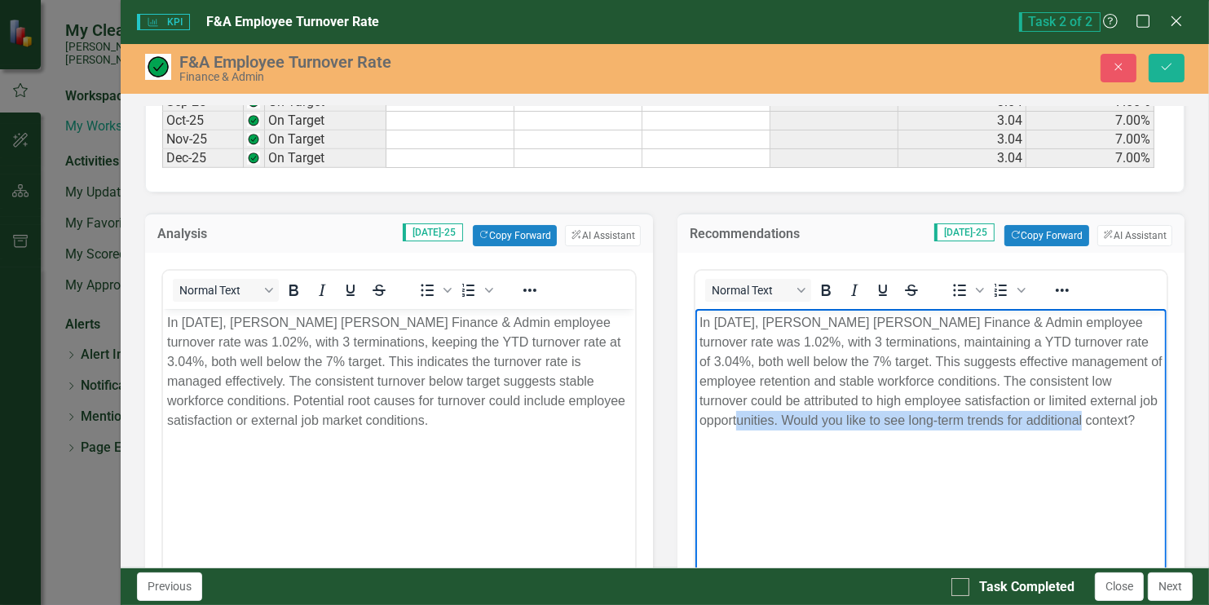
drag, startPoint x: 697, startPoint y: 416, endPoint x: 1066, endPoint y: 421, distance: 369.2
click at [1066, 421] on body "In [DATE], [PERSON_NAME] [PERSON_NAME] Finance & Admin employee turnover rate w…" at bounding box center [929, 430] width 471 height 244
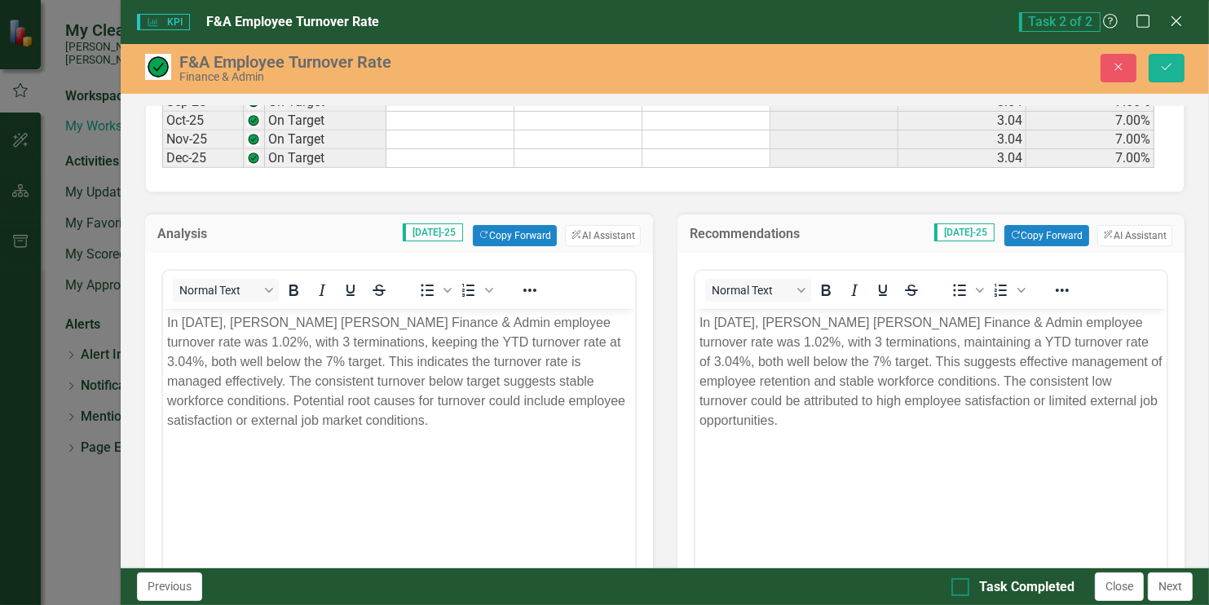
click at [956, 593] on div at bounding box center [960, 587] width 18 height 18
click at [956, 588] on input "Task Completed" at bounding box center [956, 583] width 11 height 11
checkbox input "true"
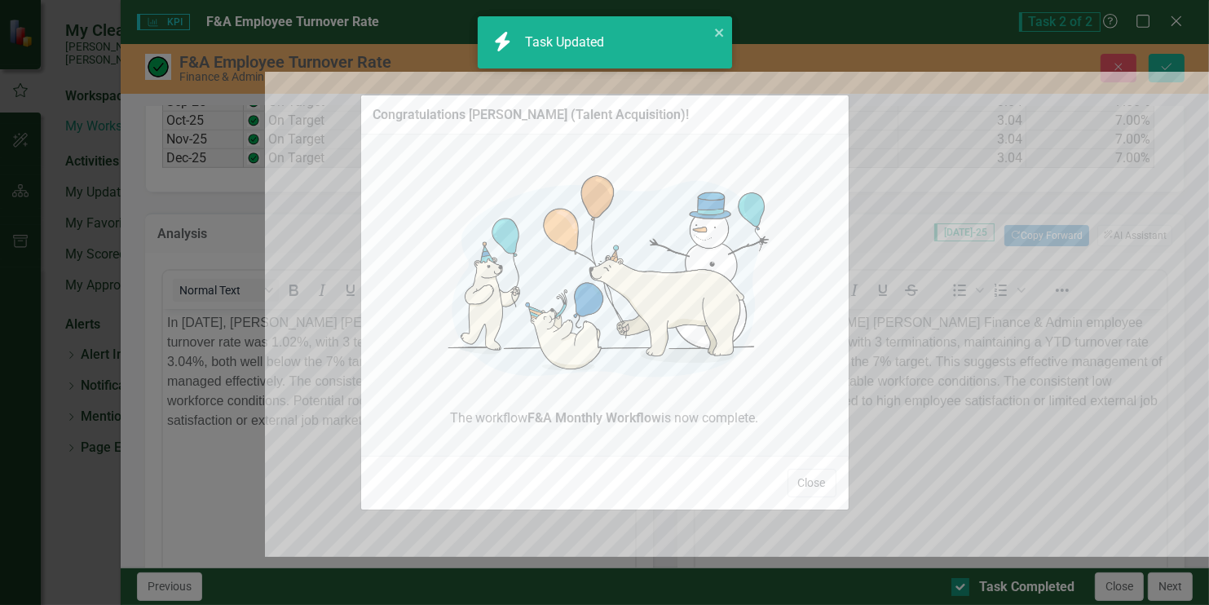
checkbox input "true"
click at [819, 486] on button "Close" at bounding box center [811, 483] width 49 height 29
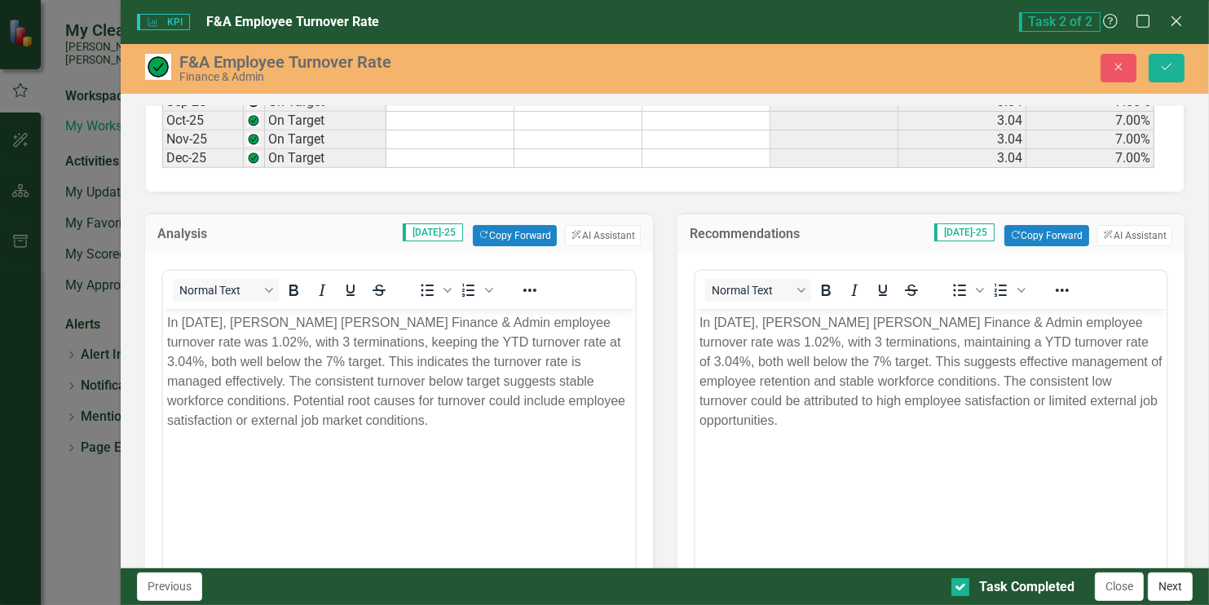
click at [1173, 588] on button "Next" at bounding box center [1169, 586] width 45 height 29
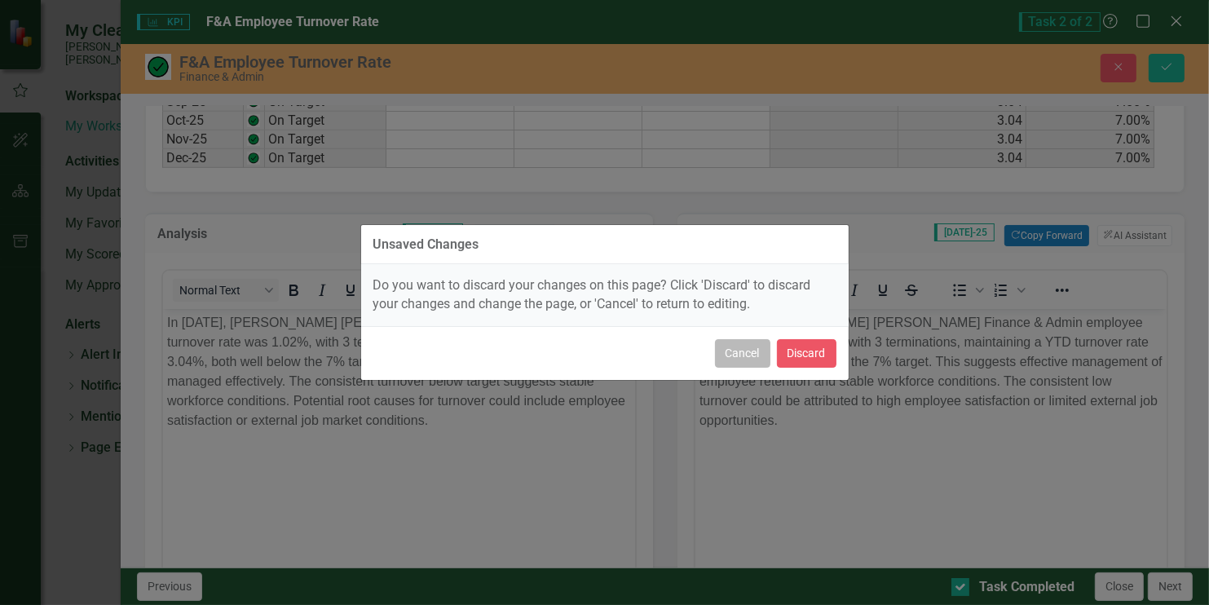
click at [731, 358] on button "Cancel" at bounding box center [742, 353] width 55 height 29
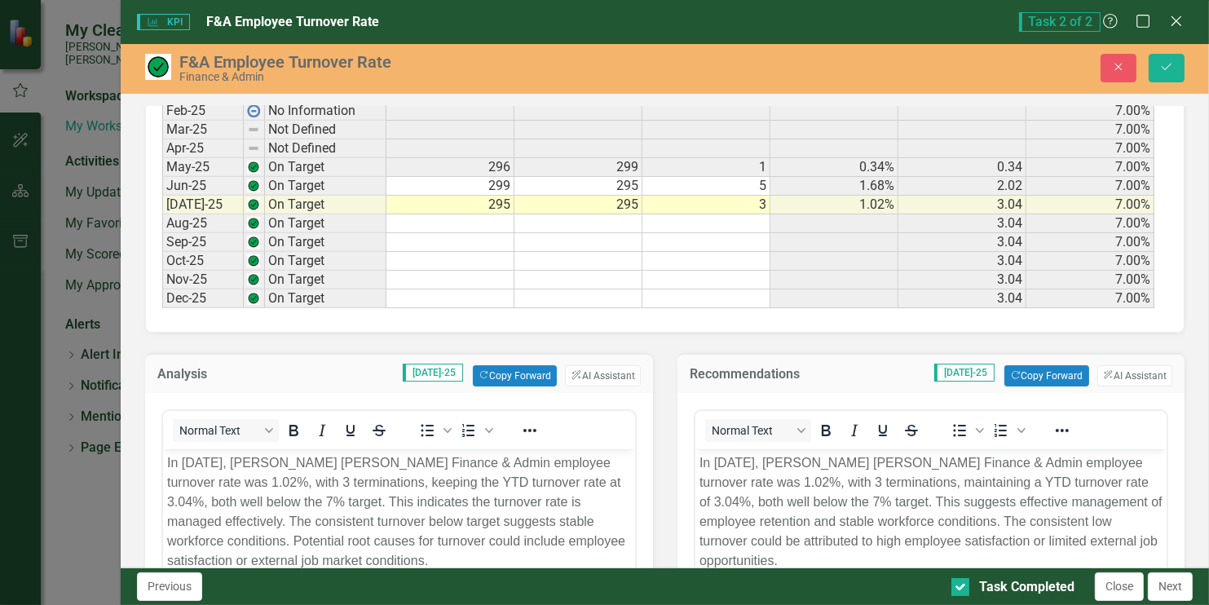
scroll to position [857, 0]
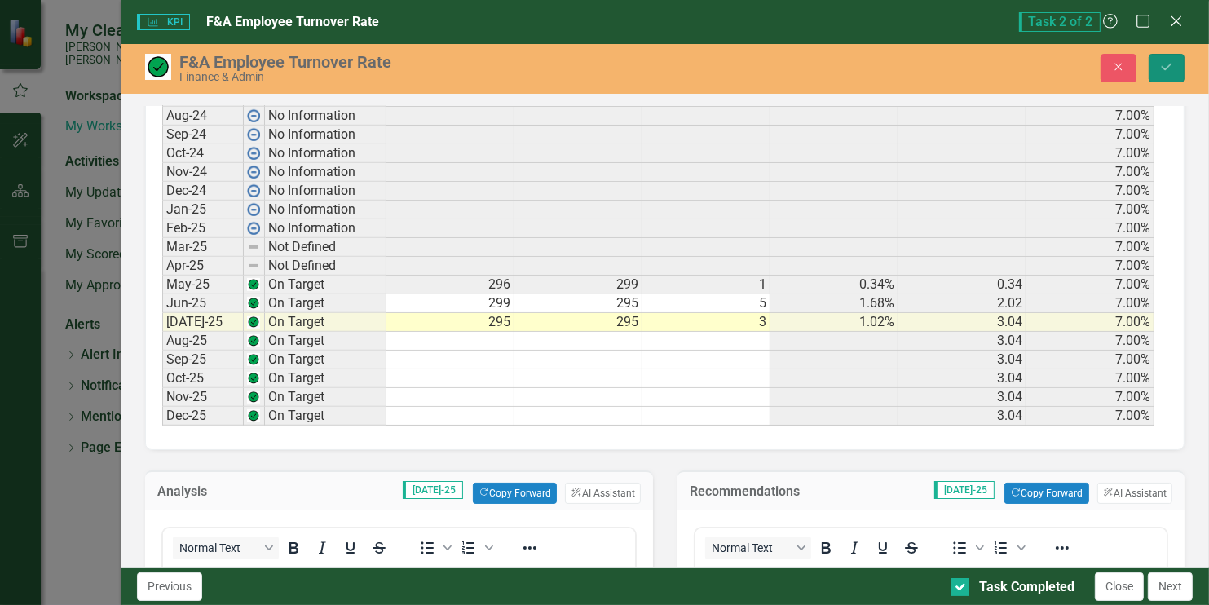
click at [1158, 60] on button "Save" at bounding box center [1166, 68] width 36 height 29
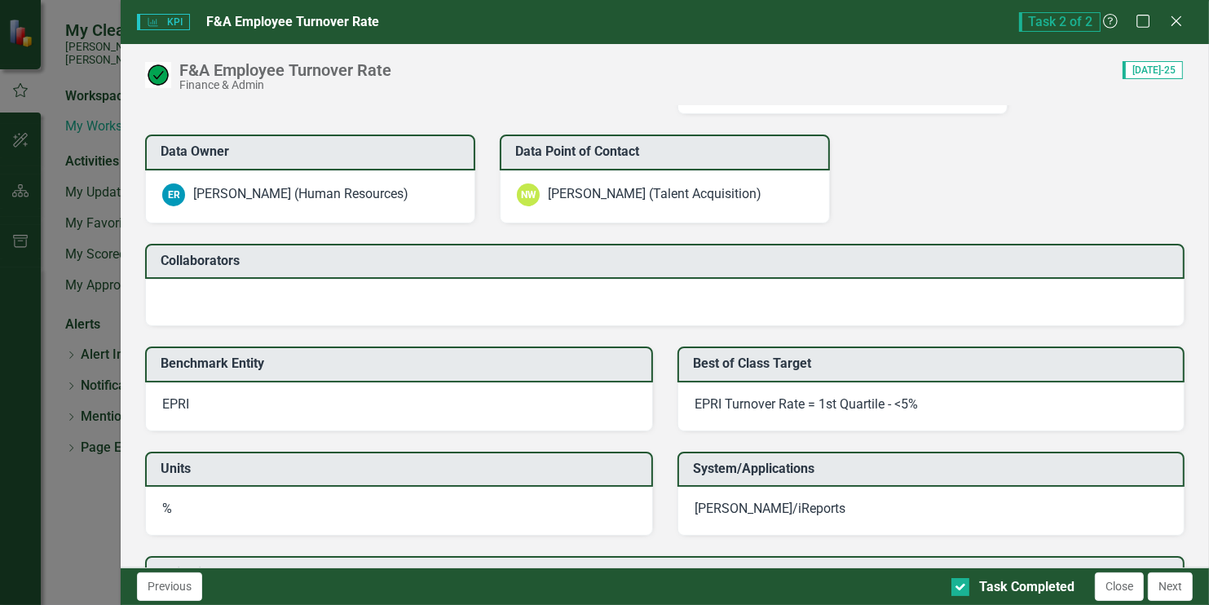
scroll to position [1480, 0]
